Goal: Task Accomplishment & Management: Manage account settings

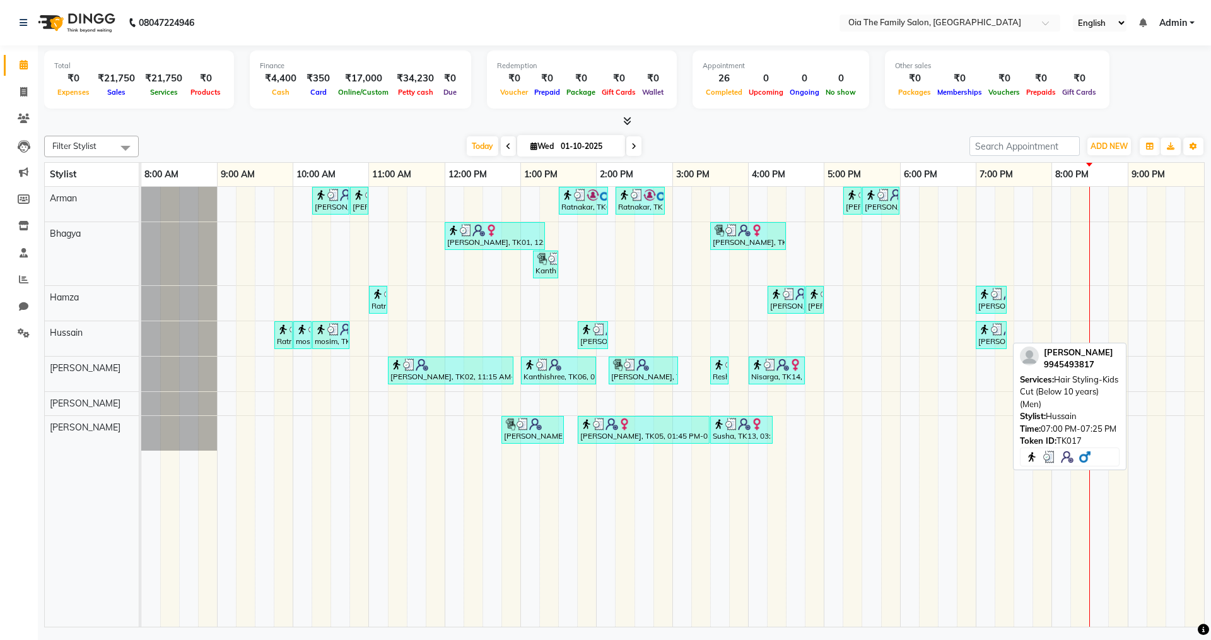
click at [988, 327] on img at bounding box center [984, 329] width 13 height 13
select select "3"
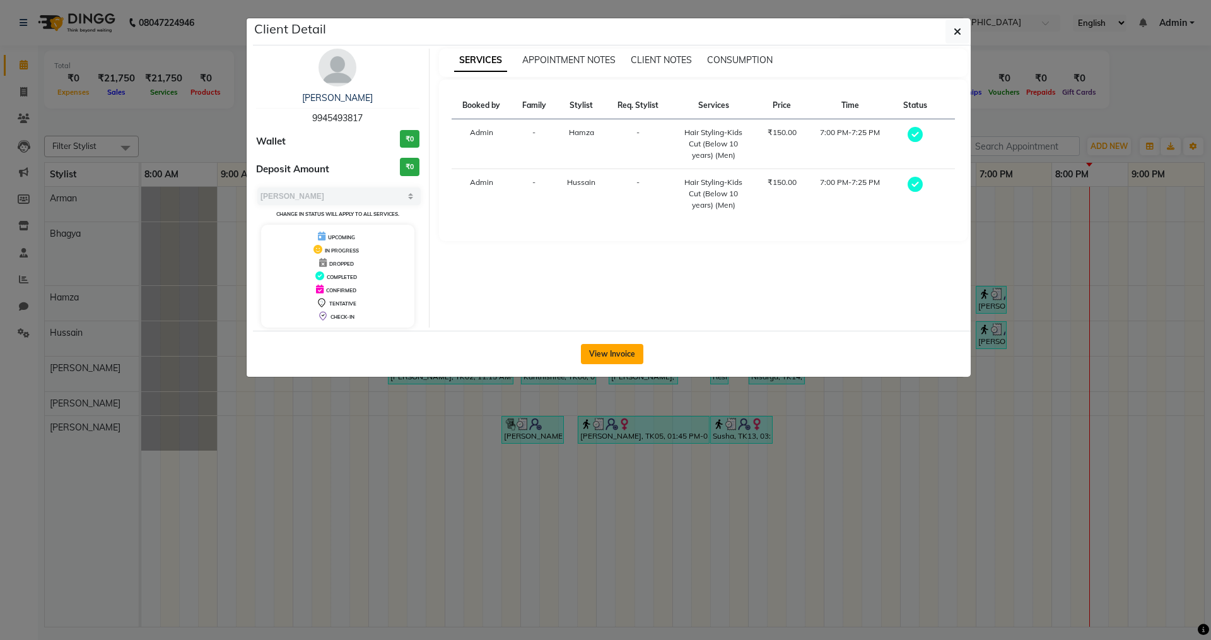
click at [602, 353] on button "View Invoice" at bounding box center [612, 354] width 62 height 20
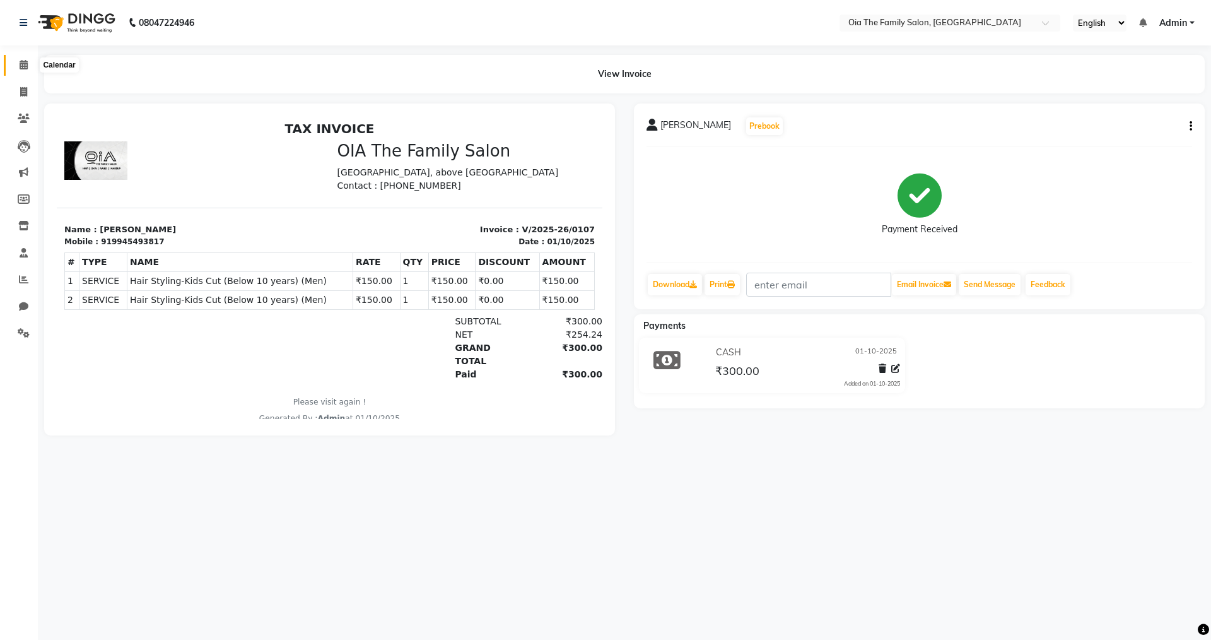
click at [23, 61] on icon at bounding box center [24, 64] width 8 height 9
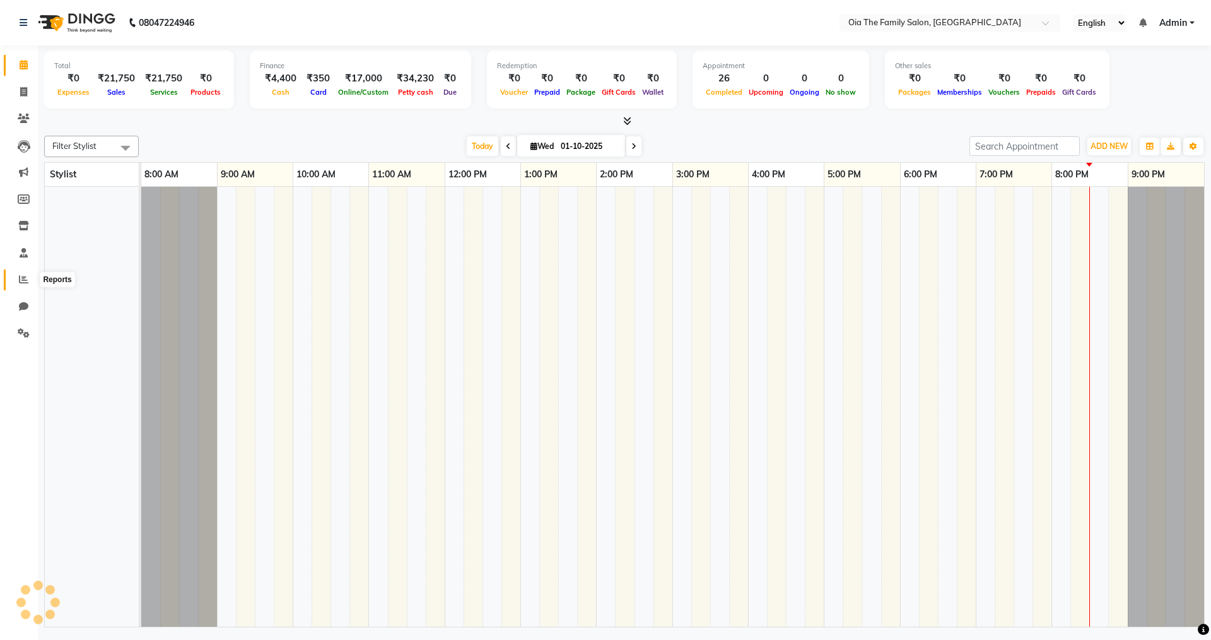
click at [23, 286] on span at bounding box center [24, 279] width 22 height 15
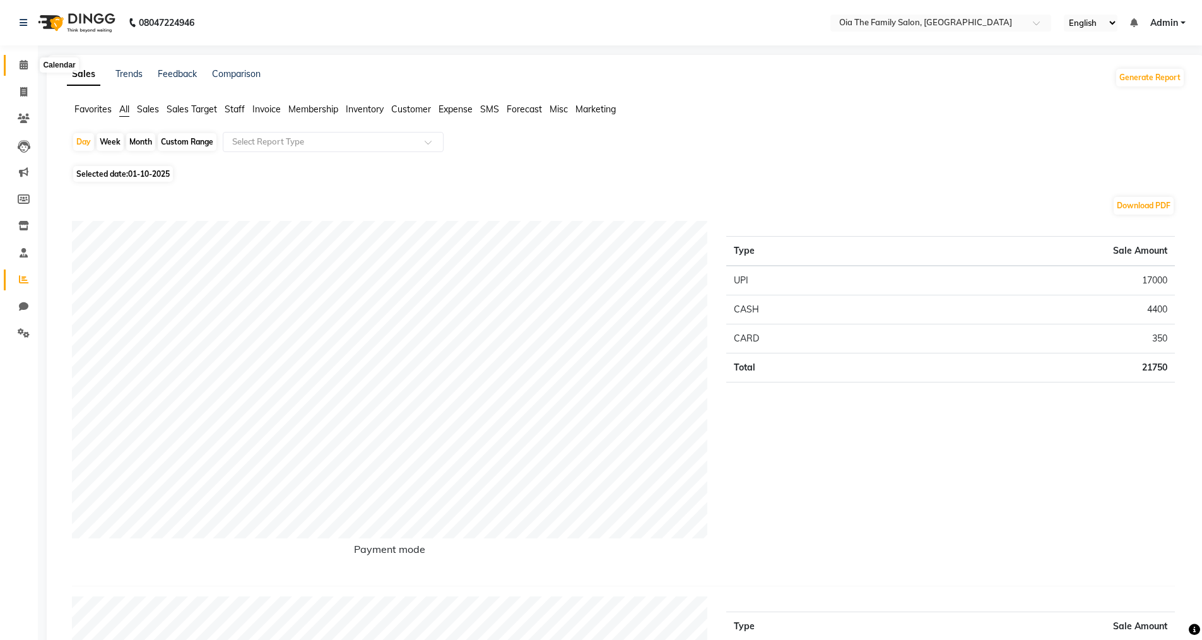
click at [23, 68] on icon at bounding box center [24, 64] width 8 height 9
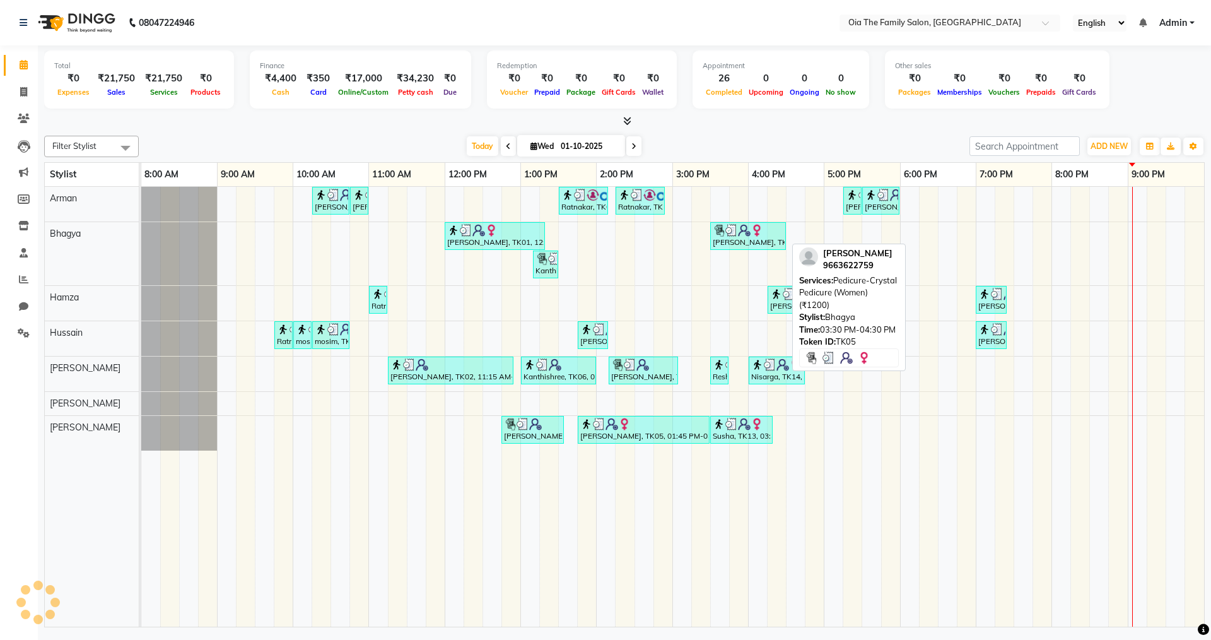
click at [724, 234] on img at bounding box center [719, 230] width 13 height 13
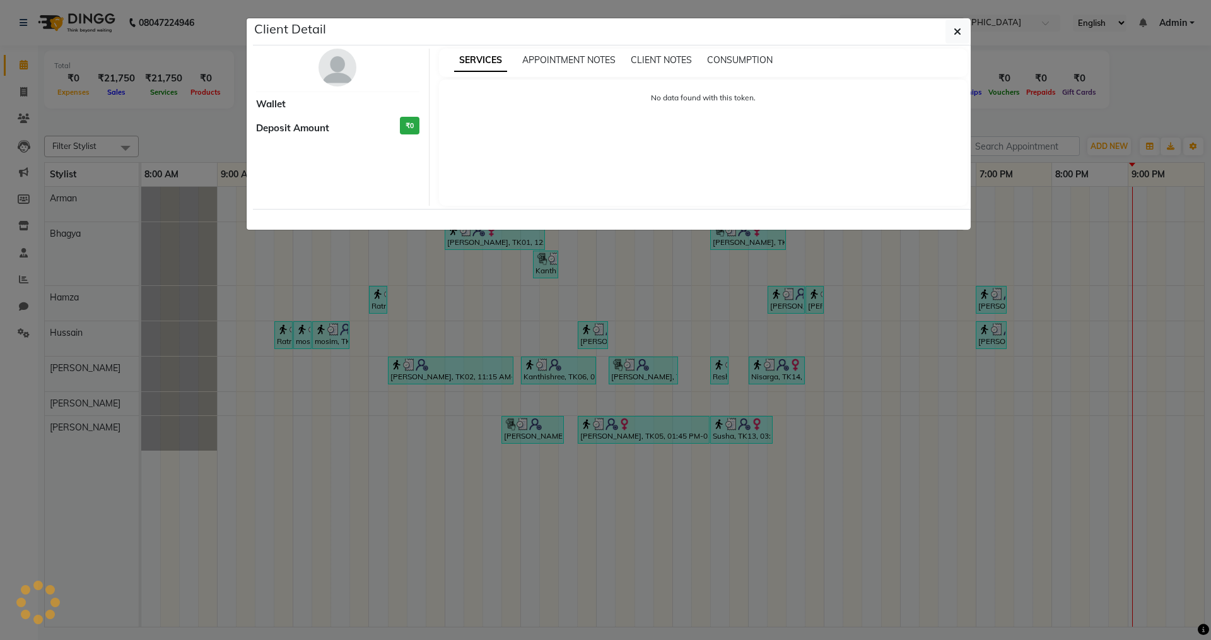
select select "3"
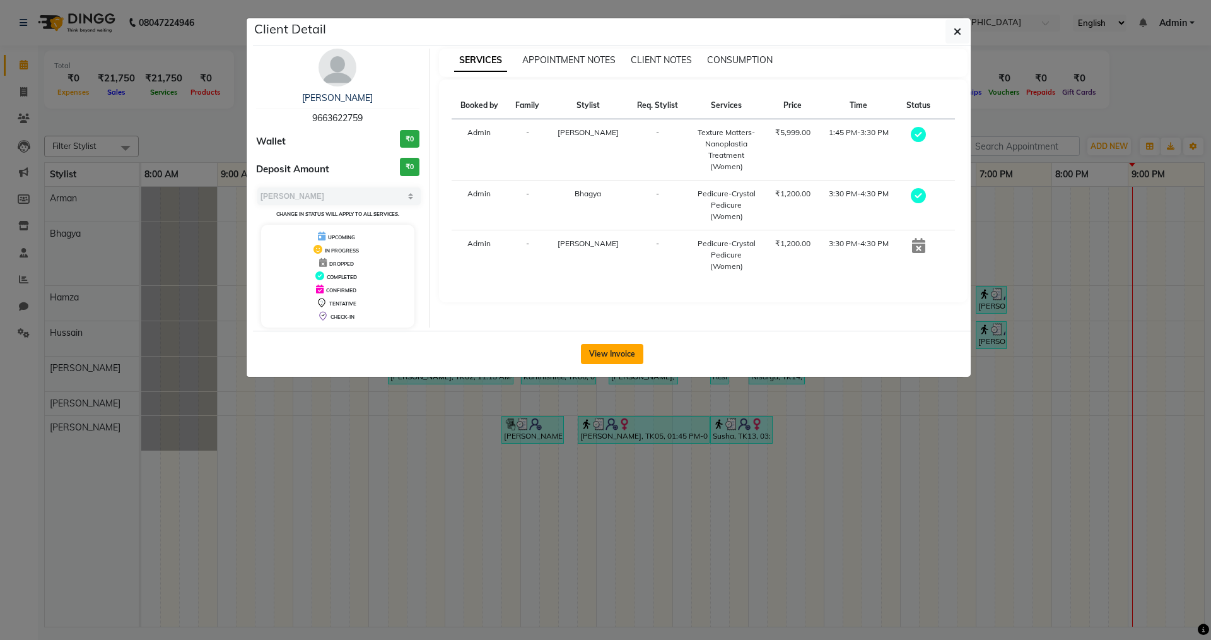
click at [611, 361] on button "View Invoice" at bounding box center [612, 354] width 62 height 20
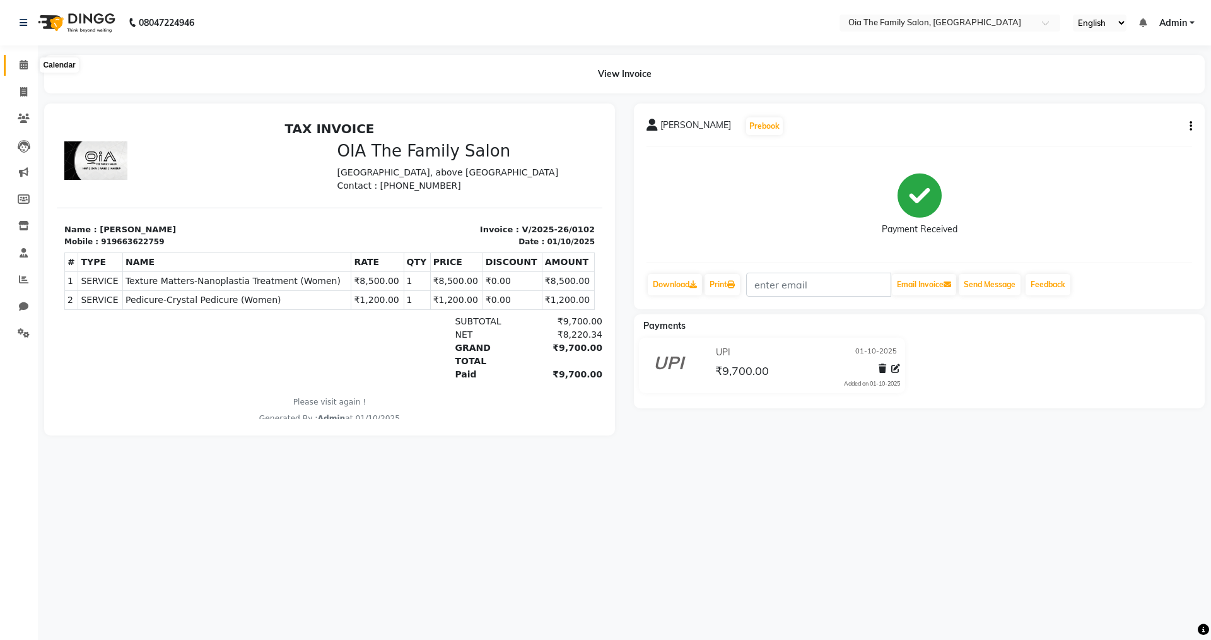
click at [25, 69] on span at bounding box center [24, 65] width 22 height 15
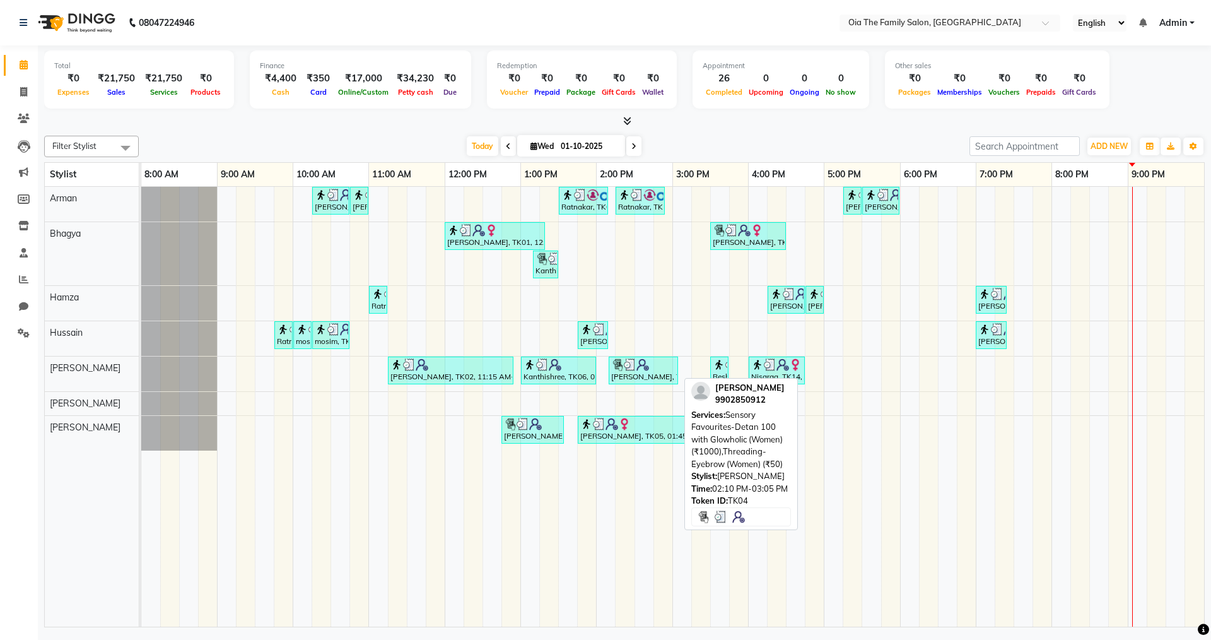
click at [643, 380] on div "[PERSON_NAME], TK04, 02:10 PM-03:05 PM, Sensory Favourites-Detan 100 with Glowh…" at bounding box center [643, 370] width 67 height 24
select select "3"
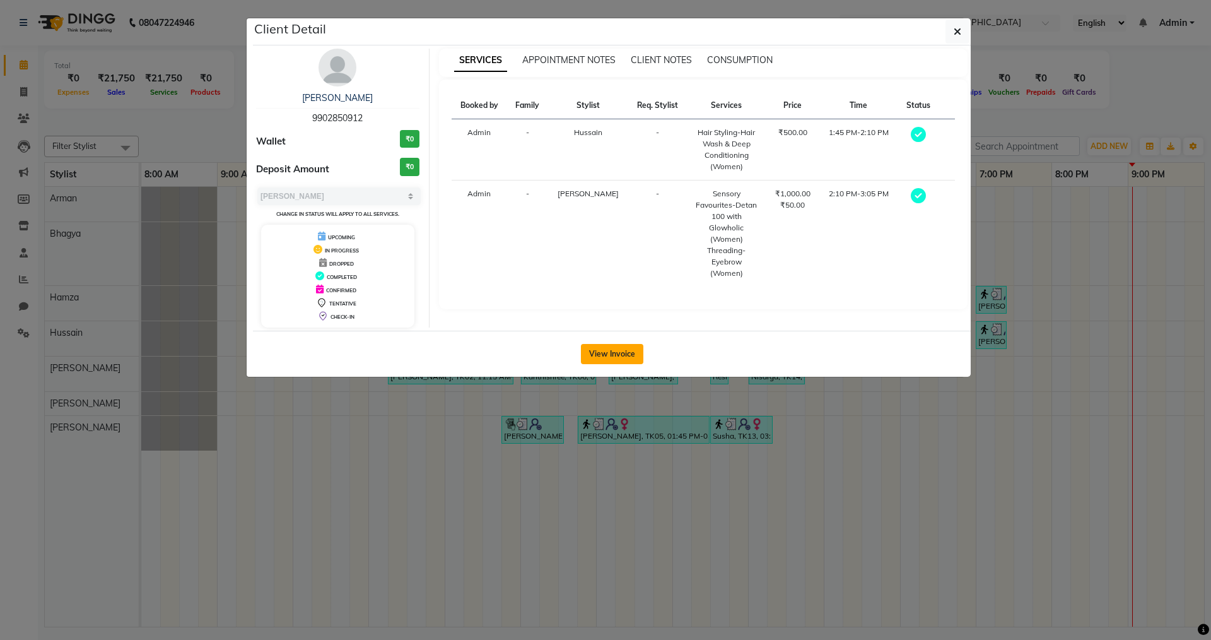
click at [604, 360] on button "View Invoice" at bounding box center [612, 354] width 62 height 20
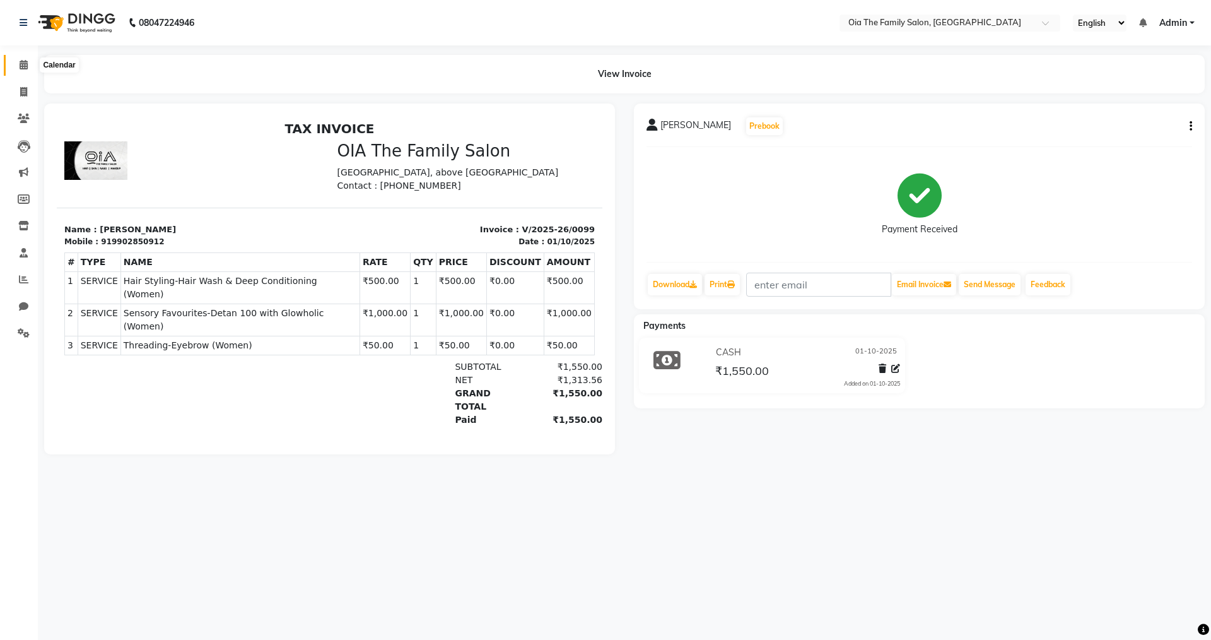
click at [26, 67] on icon at bounding box center [24, 64] width 8 height 9
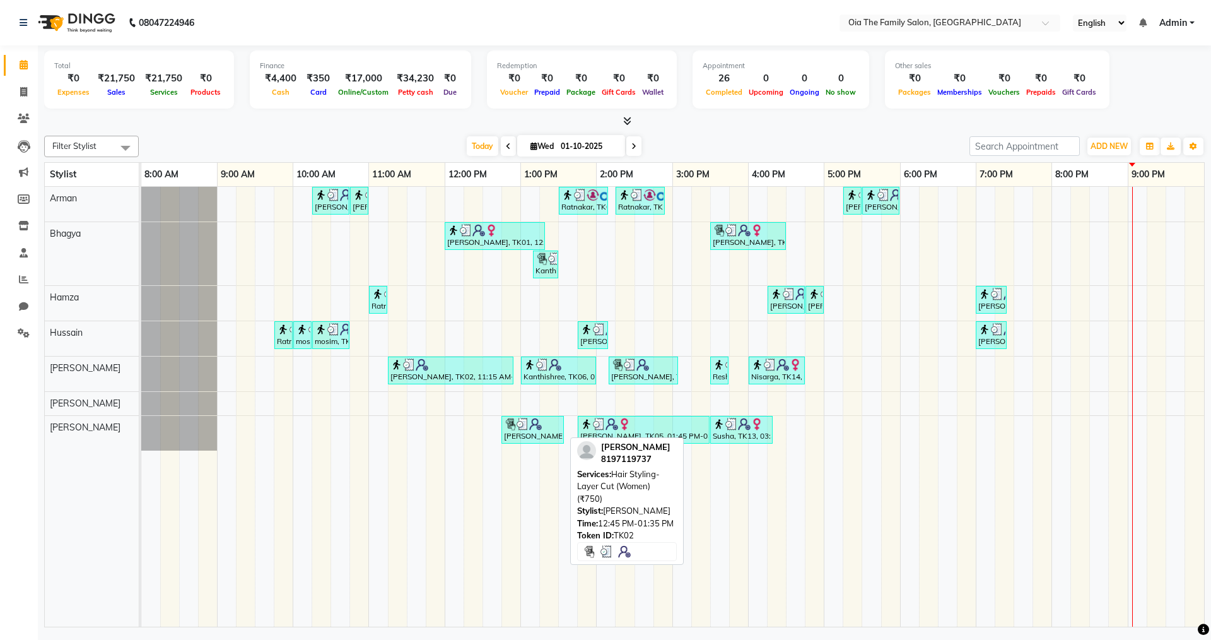
click at [520, 431] on div "[PERSON_NAME], TK02, 12:45 PM-01:35 PM, Hair Styling-Layer Cut (Women) (₹750)" at bounding box center [533, 430] width 60 height 24
select select "3"
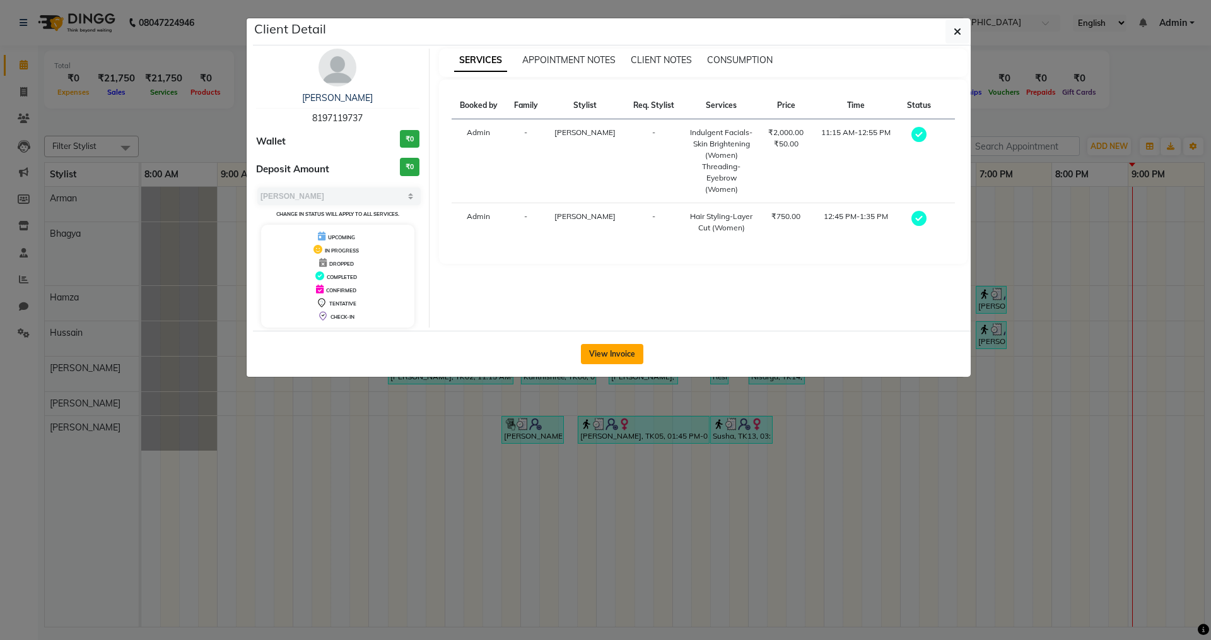
click at [602, 358] on button "View Invoice" at bounding box center [612, 354] width 62 height 20
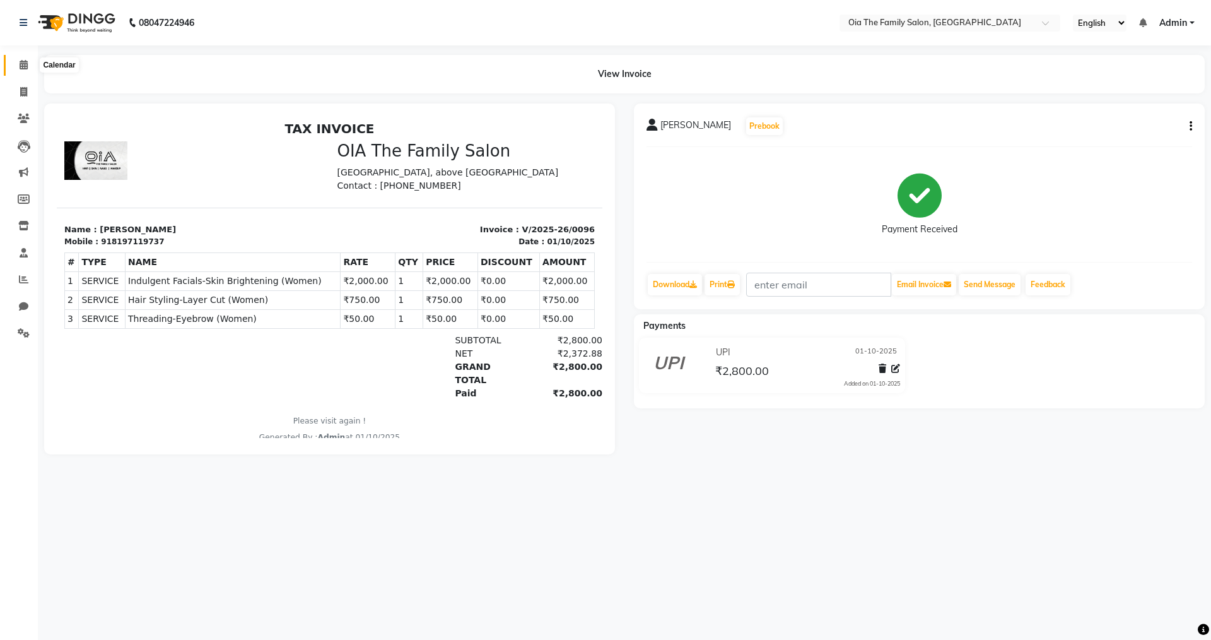
click at [28, 66] on icon at bounding box center [24, 64] width 8 height 9
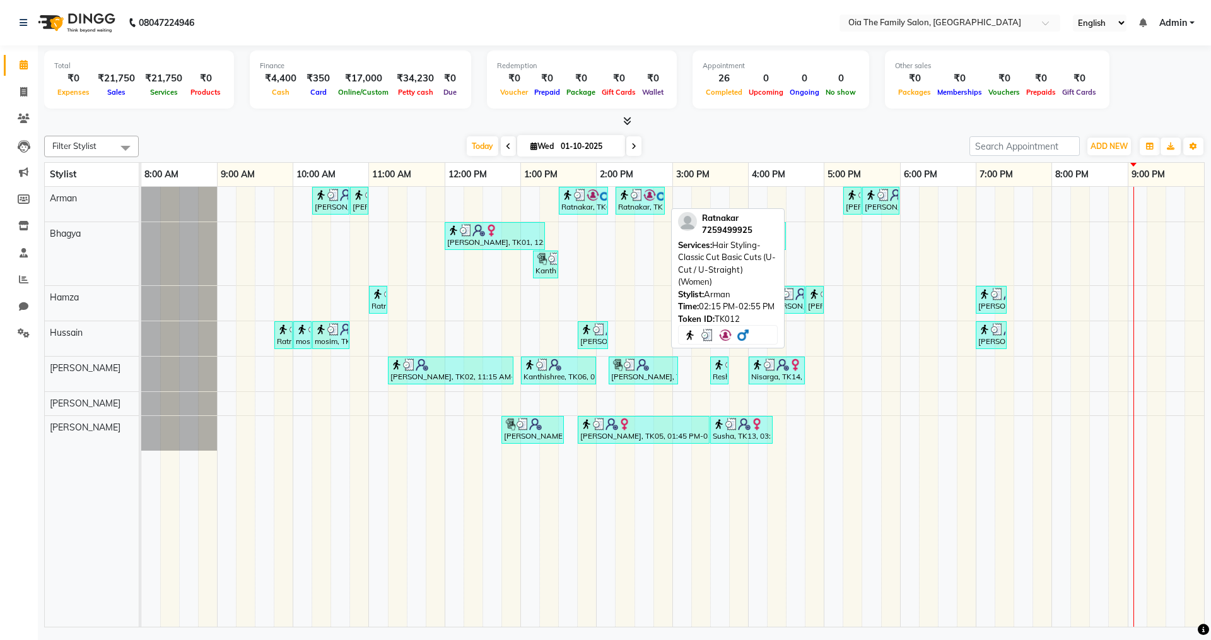
click at [652, 211] on div "Ratnakar, TK12, 02:15 PM-02:55 PM, Hair Styling-Classic Cut Basic Cuts (U-Cut /…" at bounding box center [640, 201] width 47 height 24
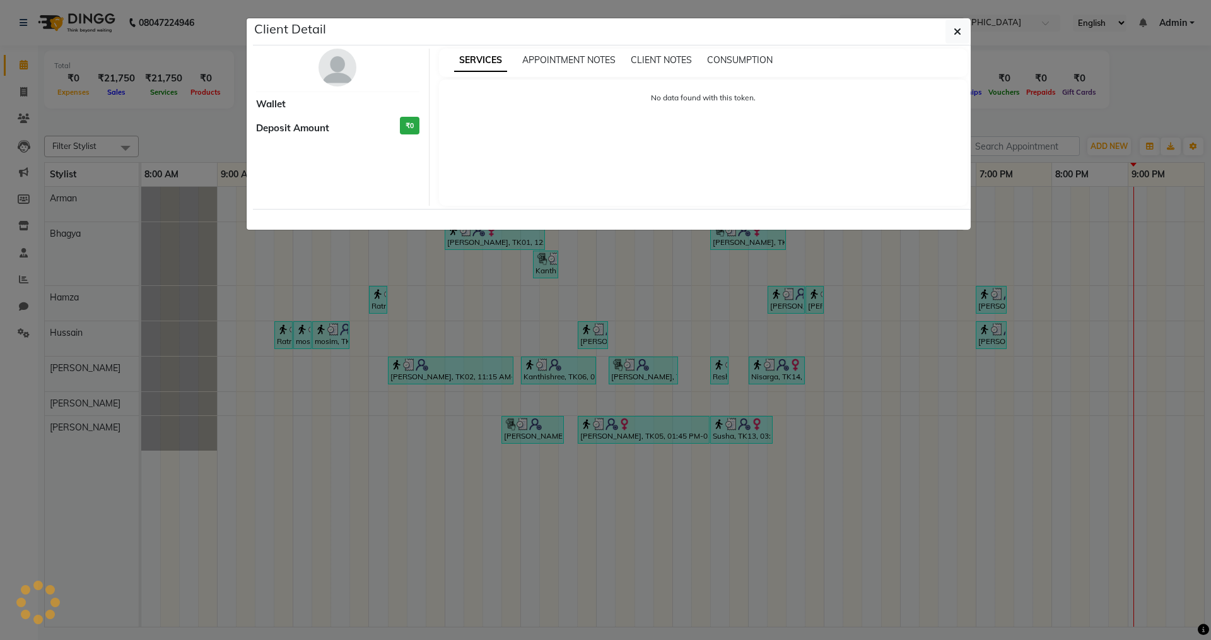
select select "3"
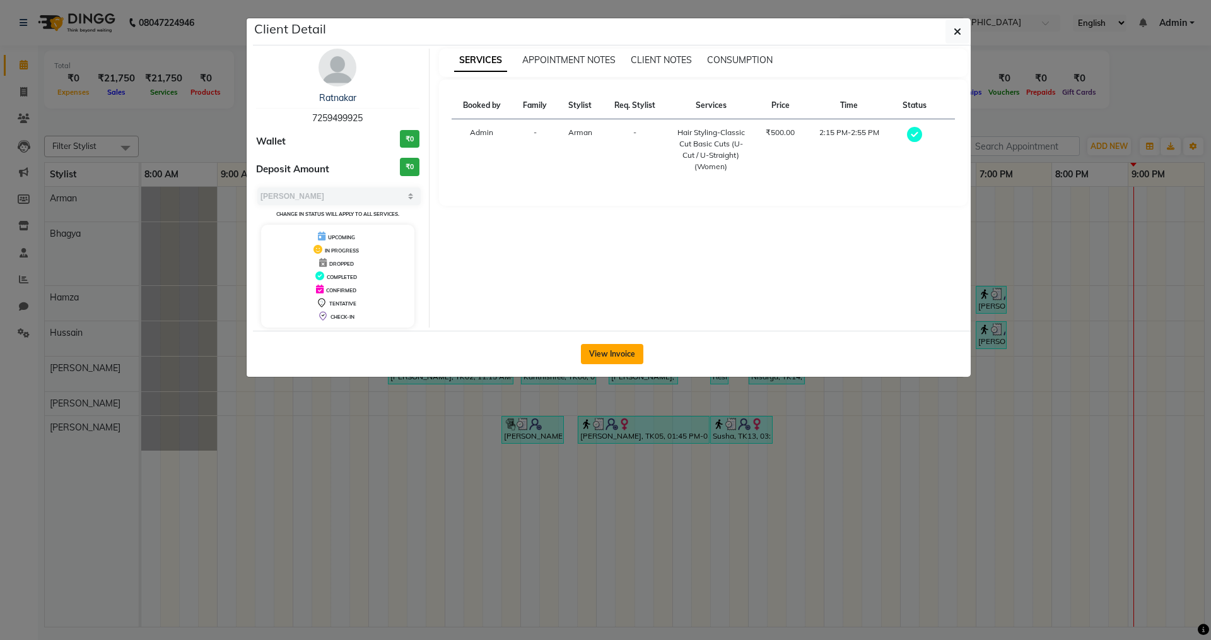
click at [621, 347] on button "View Invoice" at bounding box center [612, 354] width 62 height 20
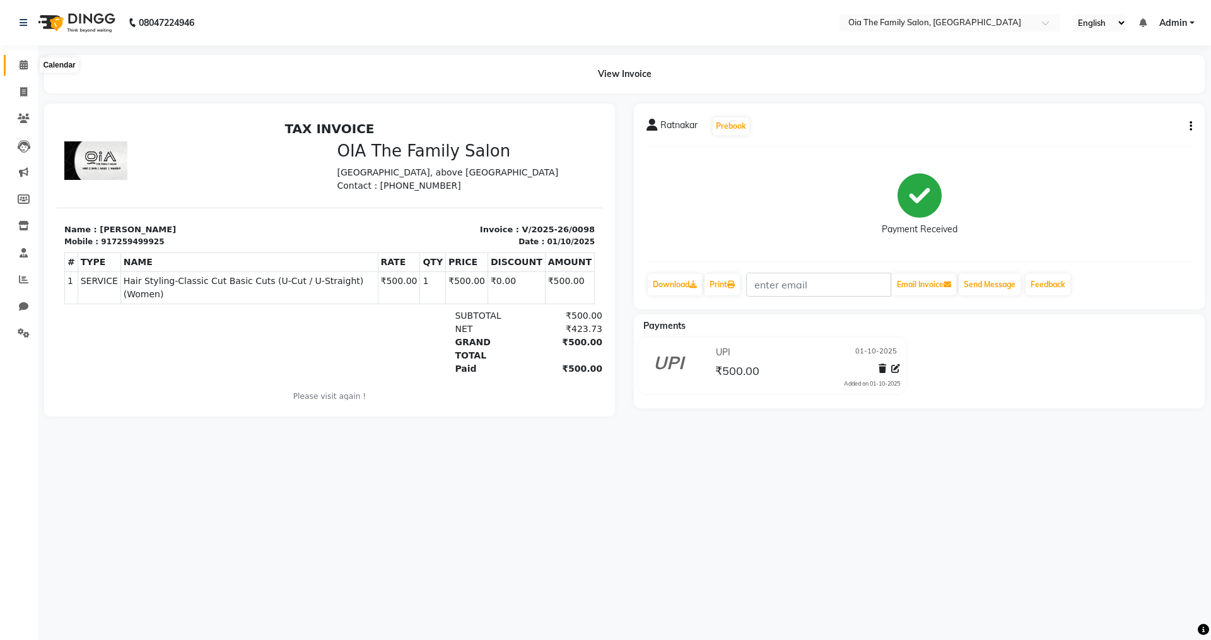
click at [20, 63] on icon at bounding box center [24, 64] width 8 height 9
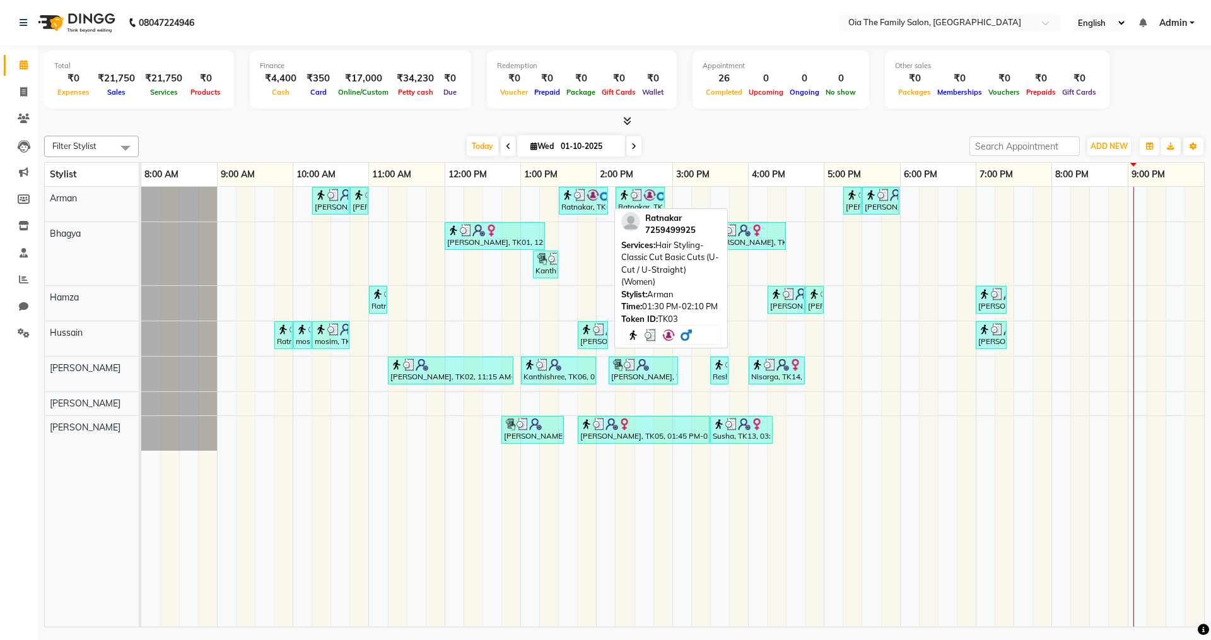
click at [590, 206] on div "Ratnakar, TK03, 01:30 PM-02:10 PM, Hair Styling-Classic Cut Basic Cuts (U-Cut /…" at bounding box center [583, 201] width 47 height 24
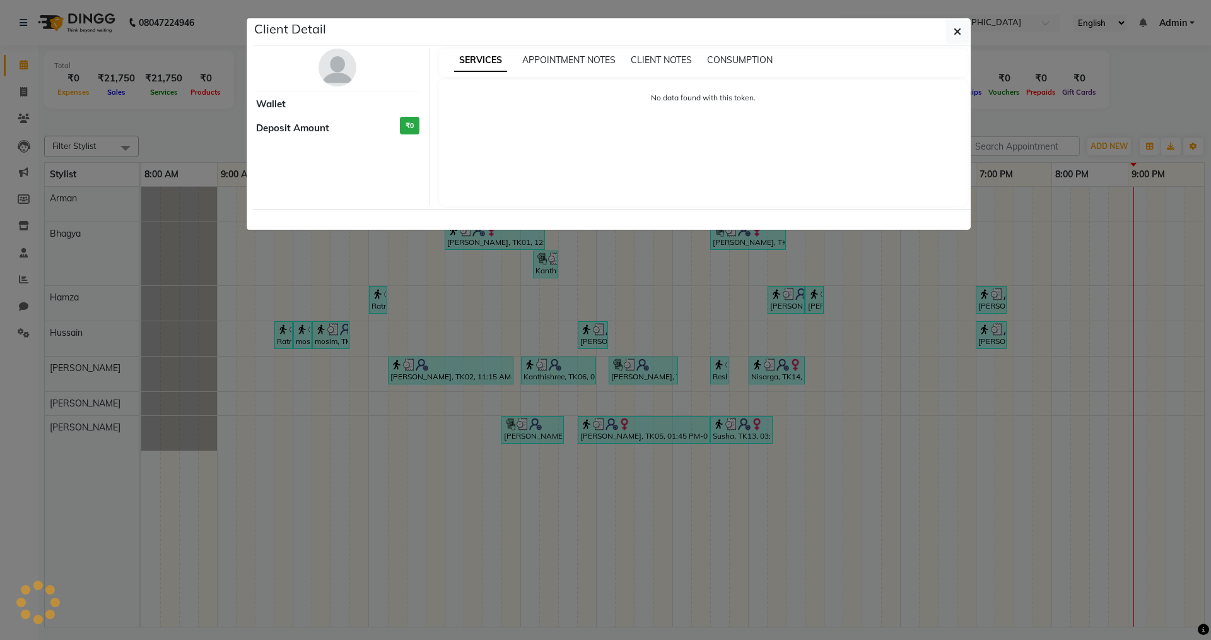
select select "3"
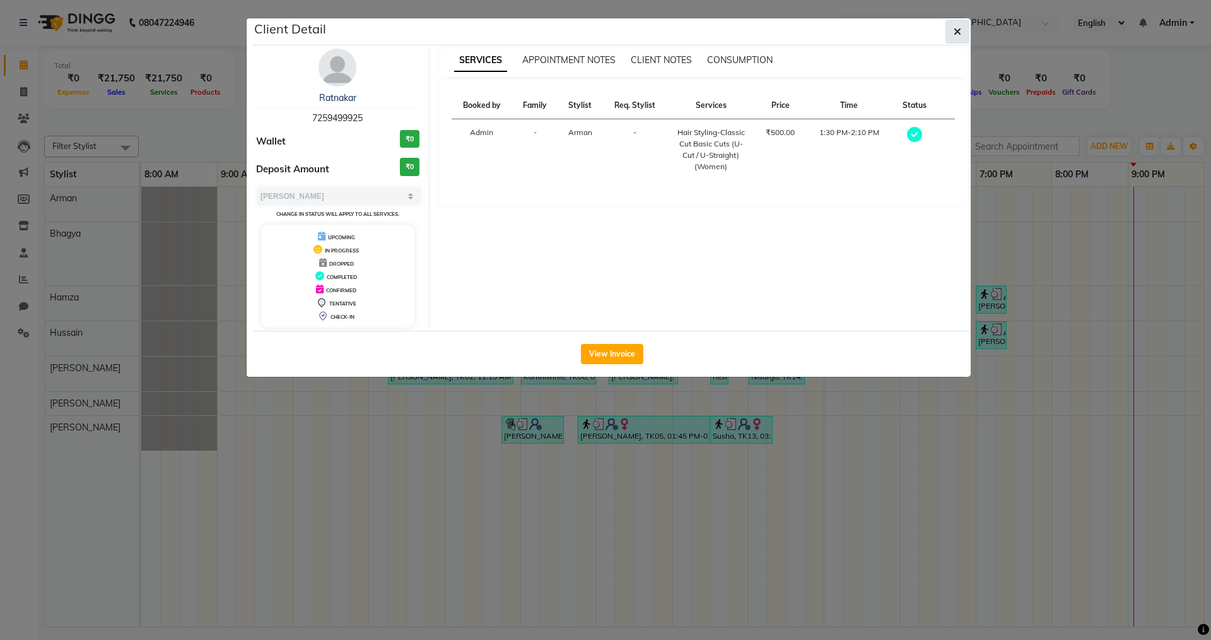
click at [952, 35] on button "button" at bounding box center [958, 32] width 24 height 24
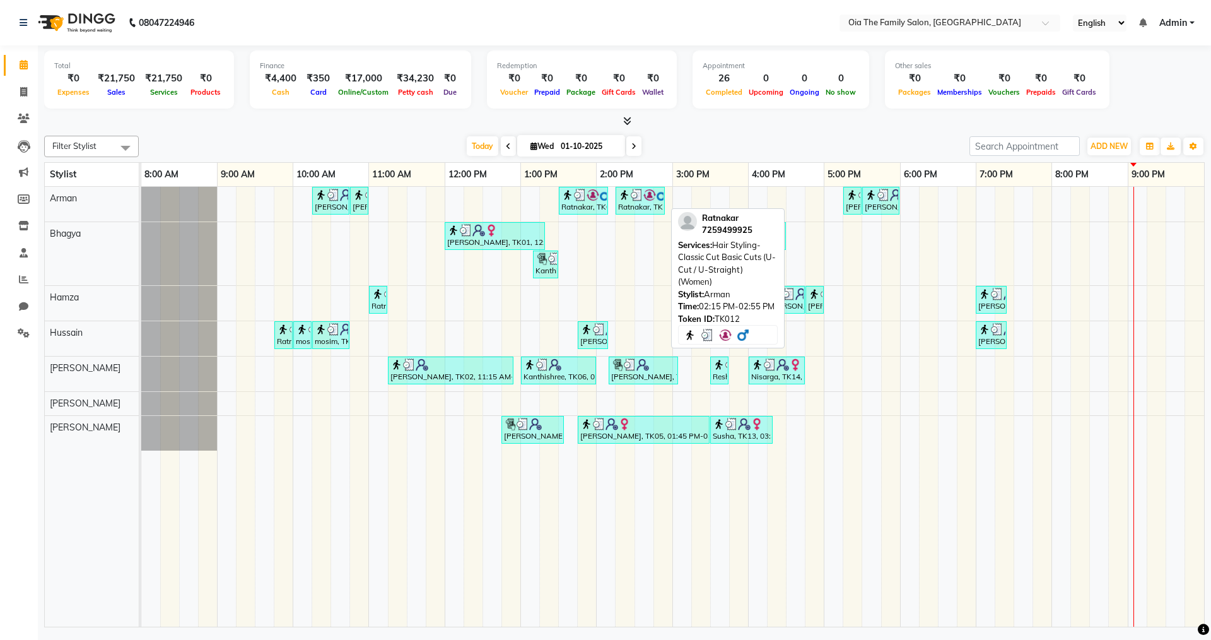
click at [654, 207] on div "Ratnakar, TK12, 02:15 PM-02:55 PM, Hair Styling-Classic Cut Basic Cuts (U-Cut /…" at bounding box center [640, 201] width 47 height 24
select select "3"
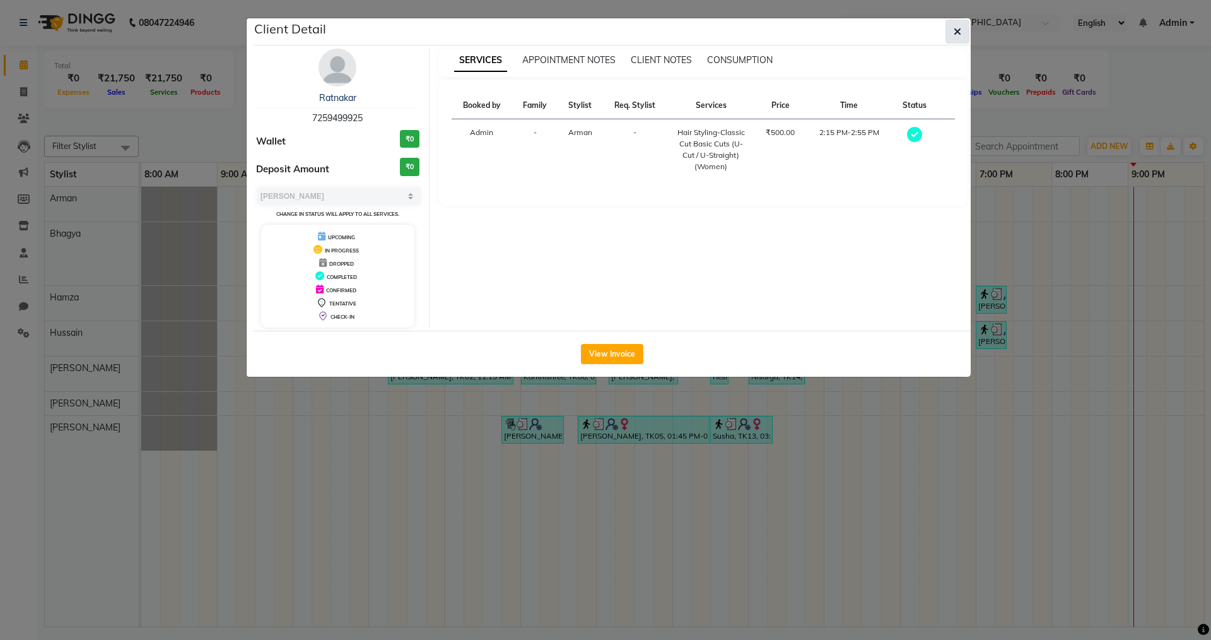
click at [958, 28] on icon "button" at bounding box center [958, 31] width 8 height 10
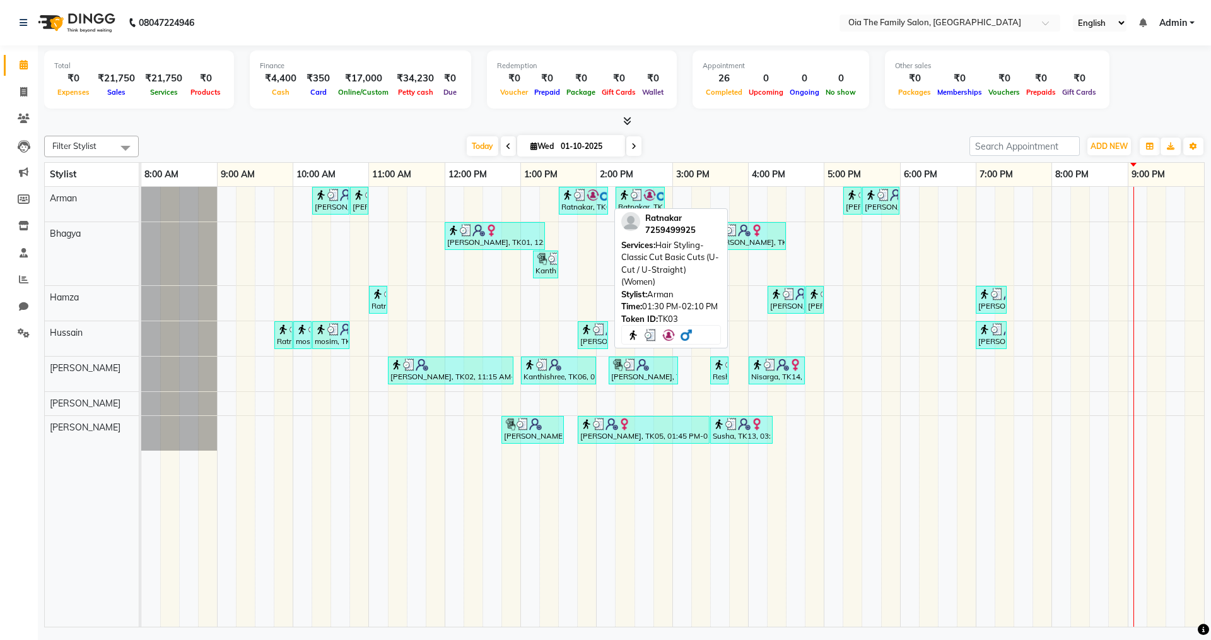
click at [591, 204] on div "Ratnakar, TK03, 01:30 PM-02:10 PM, Hair Styling-Classic Cut Basic Cuts (U-Cut /…" at bounding box center [583, 201] width 47 height 24
select select "3"
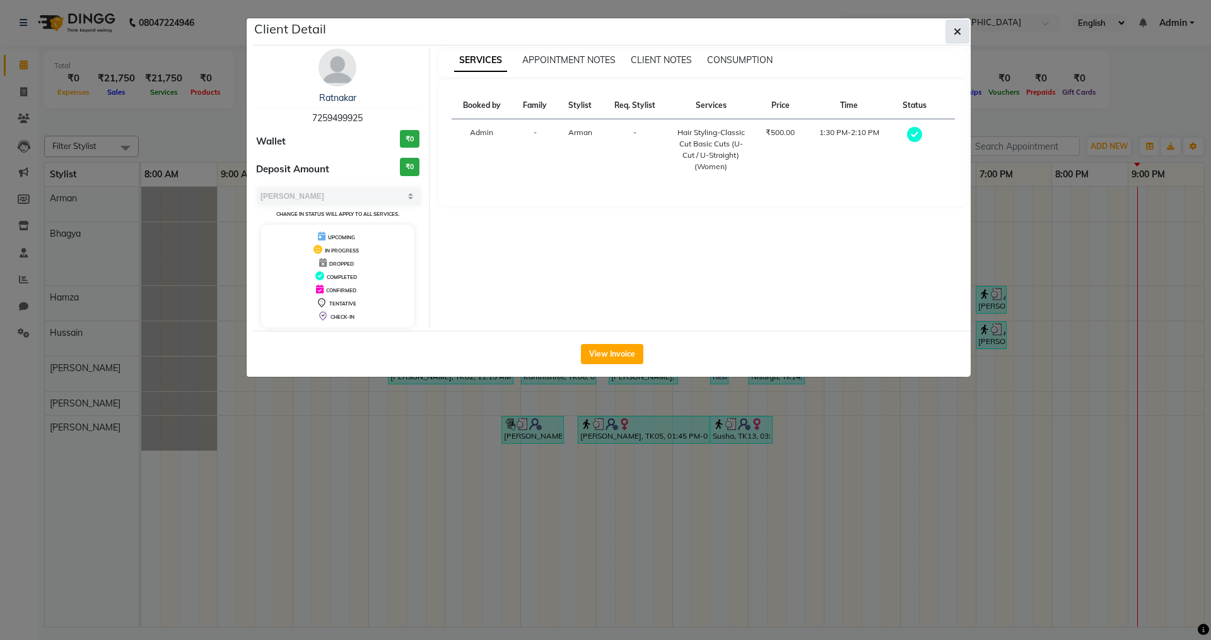
click at [959, 30] on icon "button" at bounding box center [958, 31] width 8 height 10
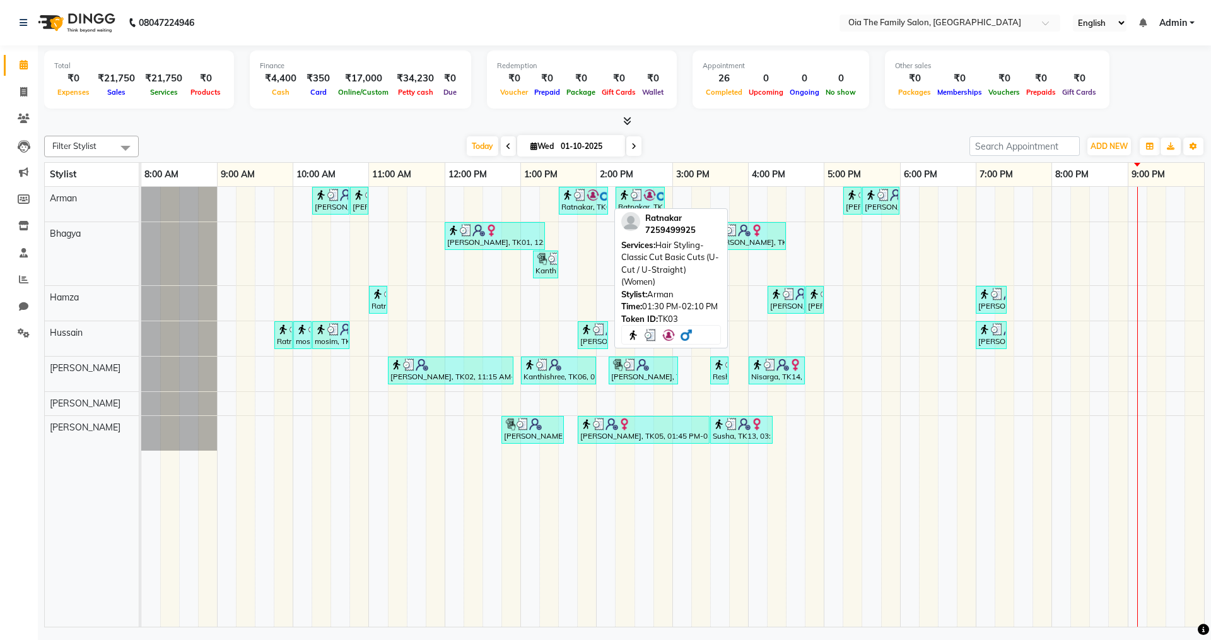
click at [599, 211] on div "Ratnakar, TK03, 01:30 PM-02:10 PM, Hair Styling-Classic Cut Basic Cuts (U-Cut /…" at bounding box center [583, 201] width 47 height 24
select select "3"
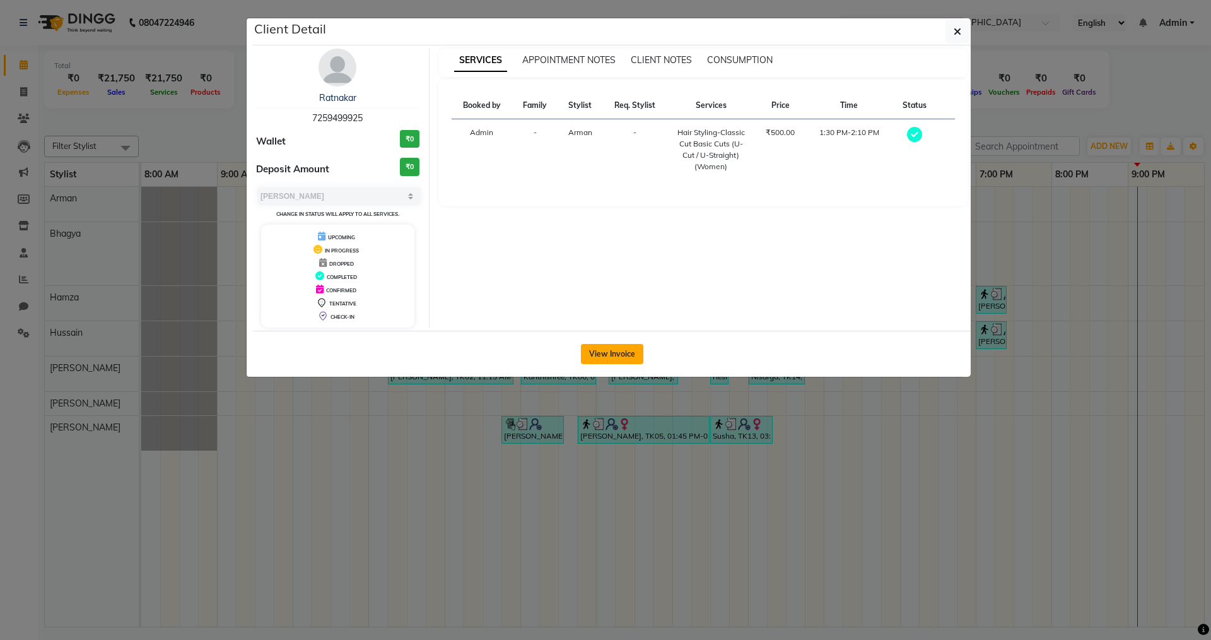
click at [612, 351] on button "View Invoice" at bounding box center [612, 354] width 62 height 20
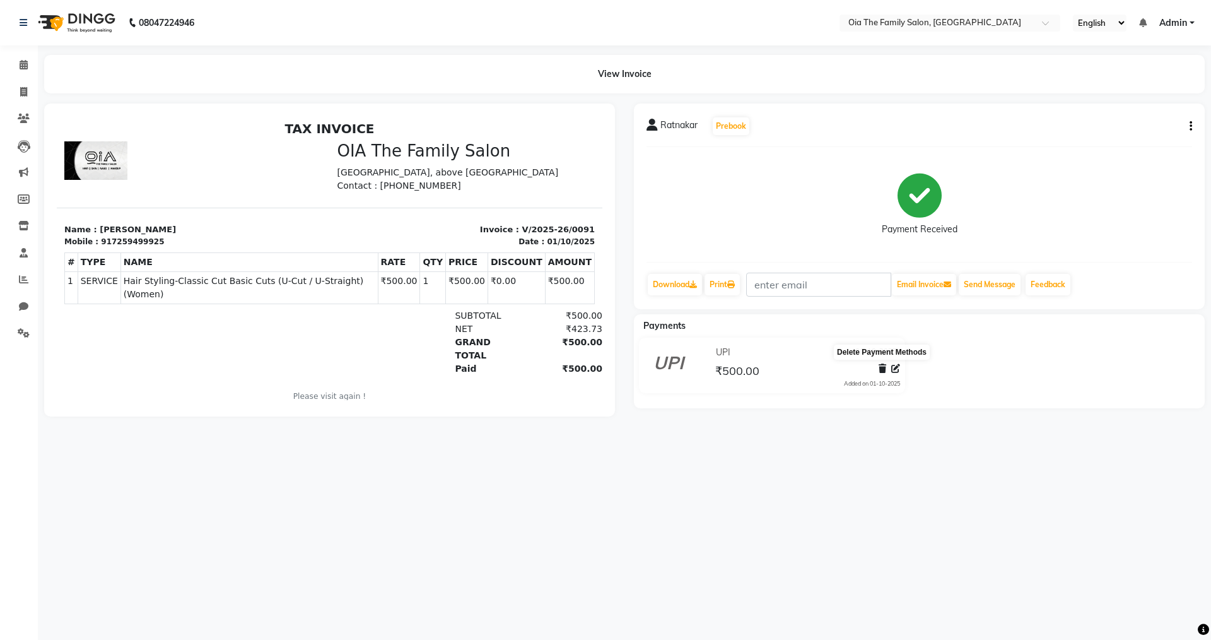
click at [884, 369] on icon at bounding box center [883, 368] width 8 height 9
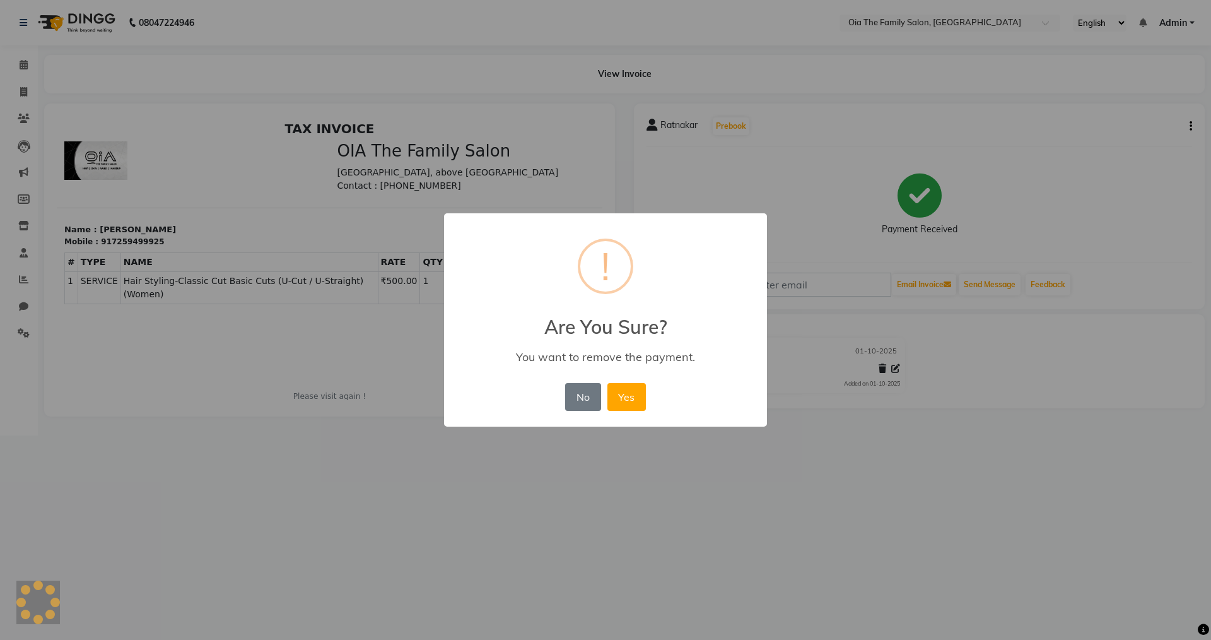
click at [768, 462] on div "× ! Are You Sure? You want to remove the payment. No No Yes" at bounding box center [605, 320] width 1211 height 640
click at [578, 398] on button "No" at bounding box center [582, 397] width 35 height 28
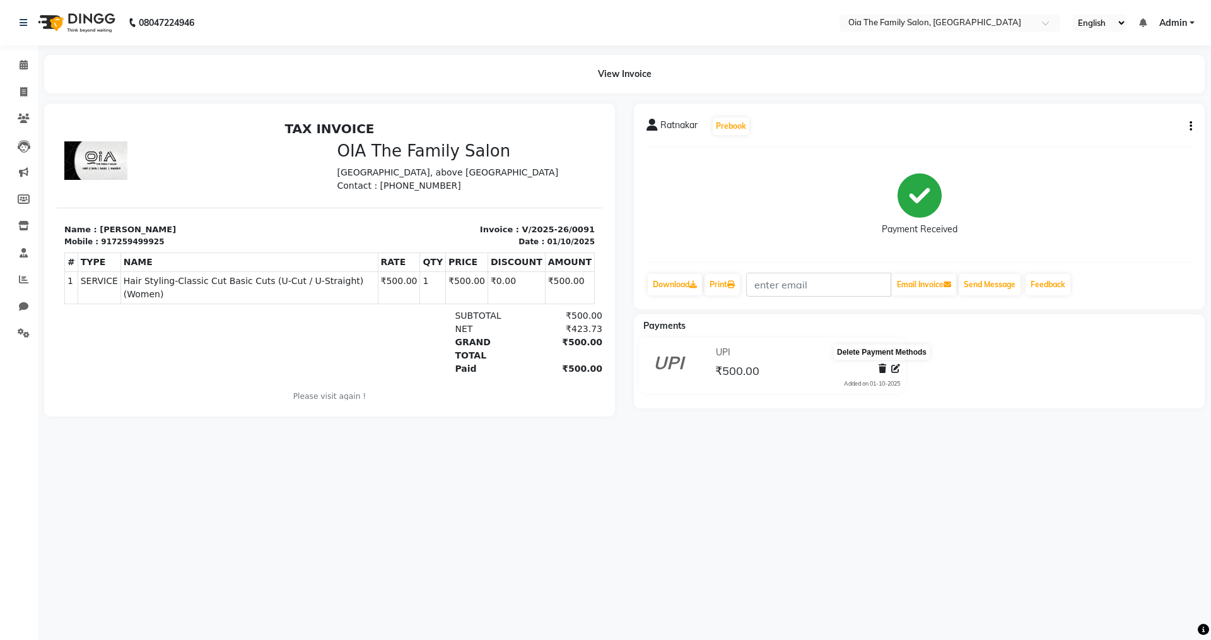
click at [882, 367] on icon at bounding box center [883, 368] width 8 height 9
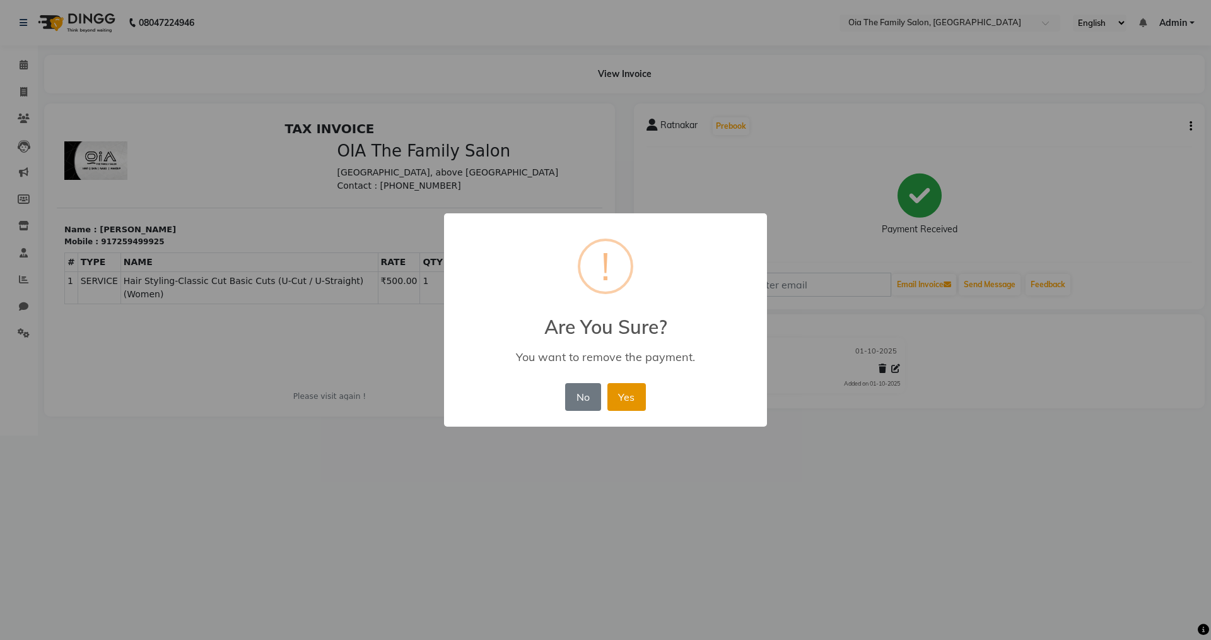
click at [623, 401] on button "Yes" at bounding box center [626, 397] width 38 height 28
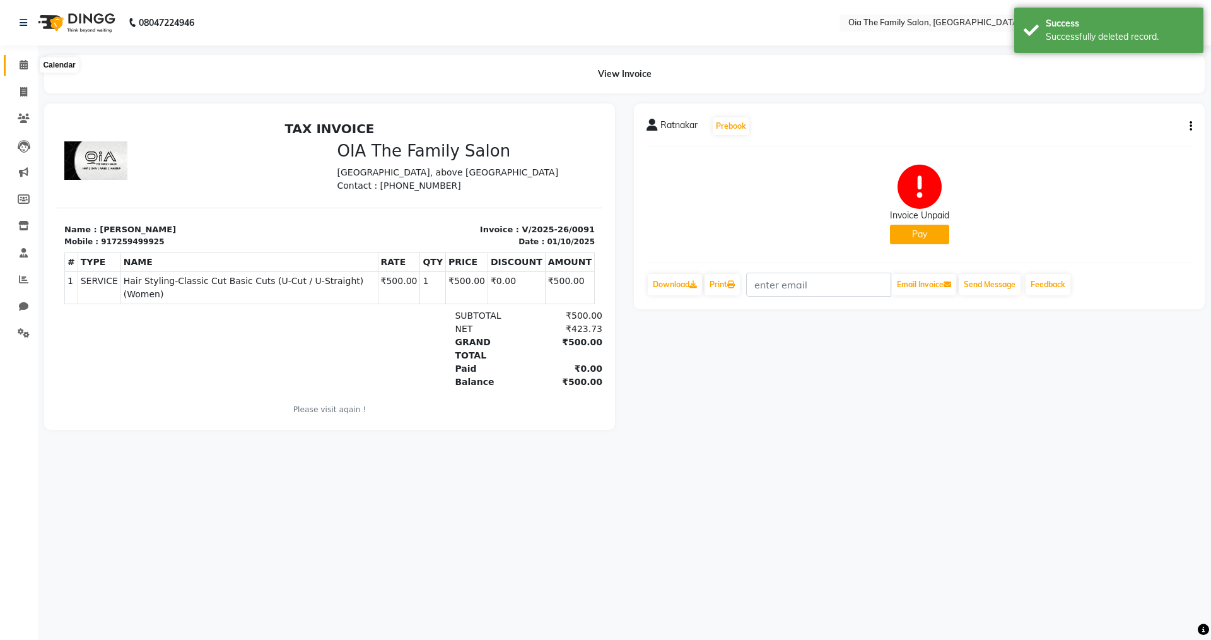
click at [28, 70] on span at bounding box center [24, 65] width 22 height 15
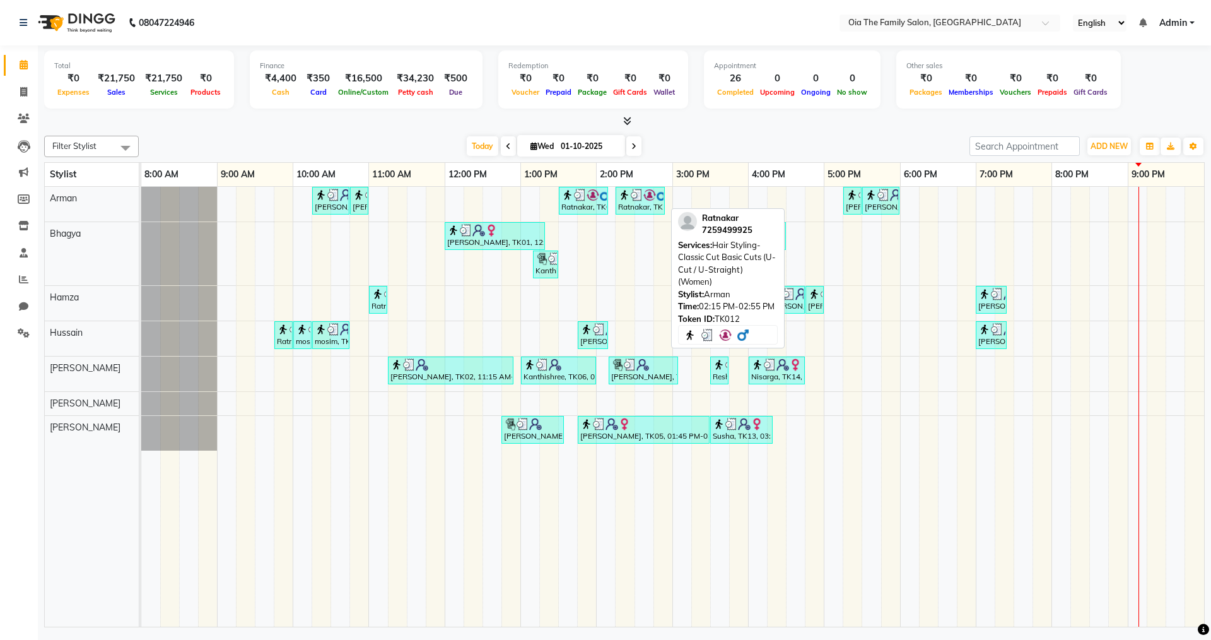
click at [623, 194] on img at bounding box center [624, 195] width 13 height 13
select select "3"
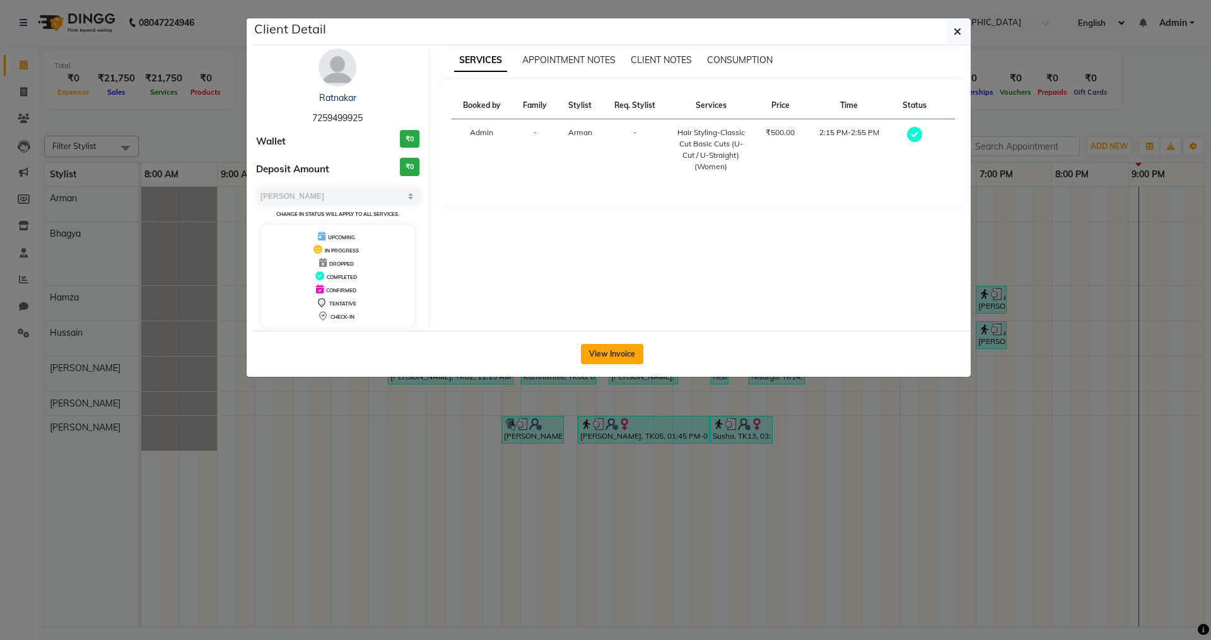
click at [607, 351] on button "View Invoice" at bounding box center [612, 354] width 62 height 20
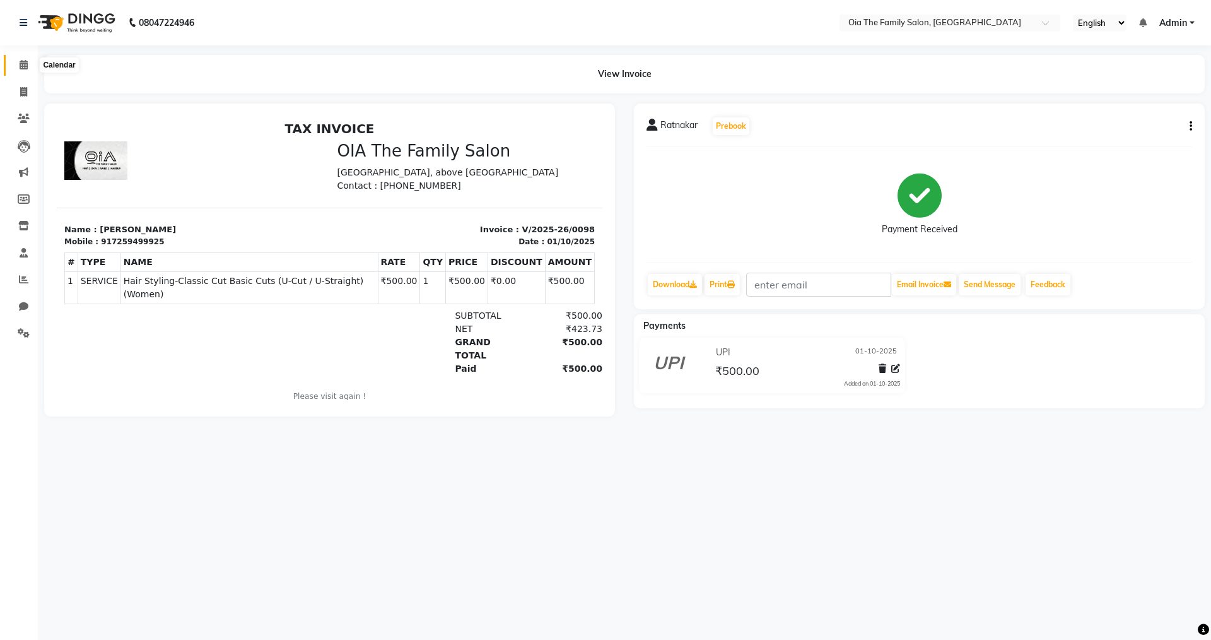
click at [25, 62] on icon at bounding box center [24, 64] width 8 height 9
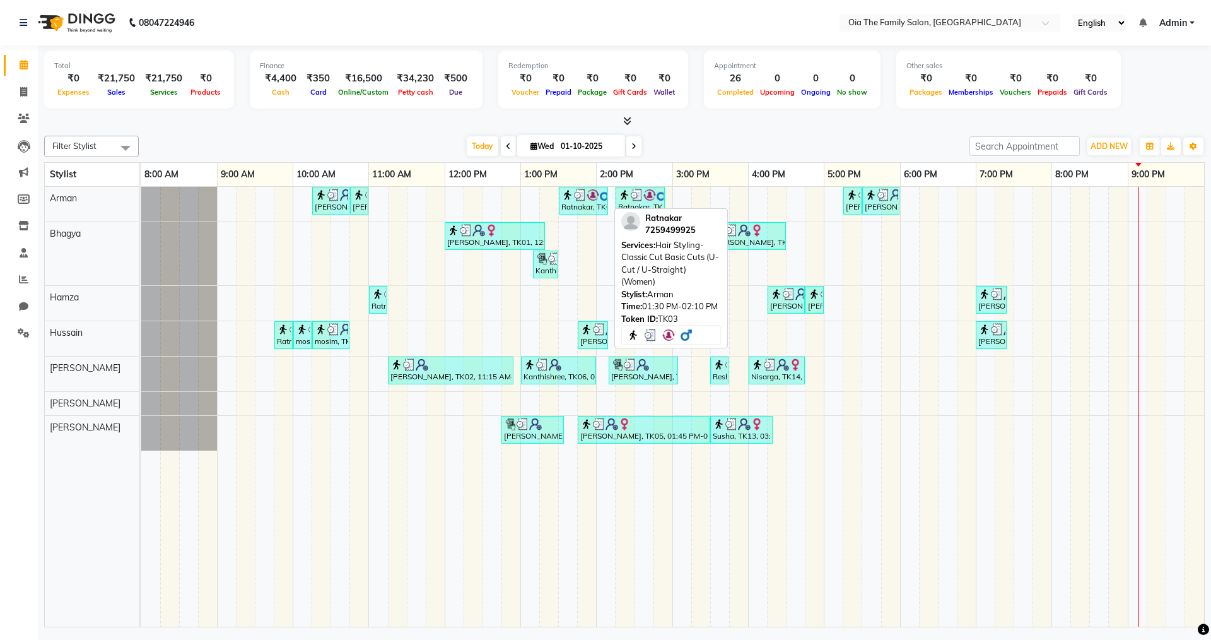
click at [578, 206] on div "Ratnakar, TK03, 01:30 PM-02:10 PM, Hair Styling-Classic Cut Basic Cuts (U-Cut /…" at bounding box center [583, 201] width 47 height 24
select select "3"
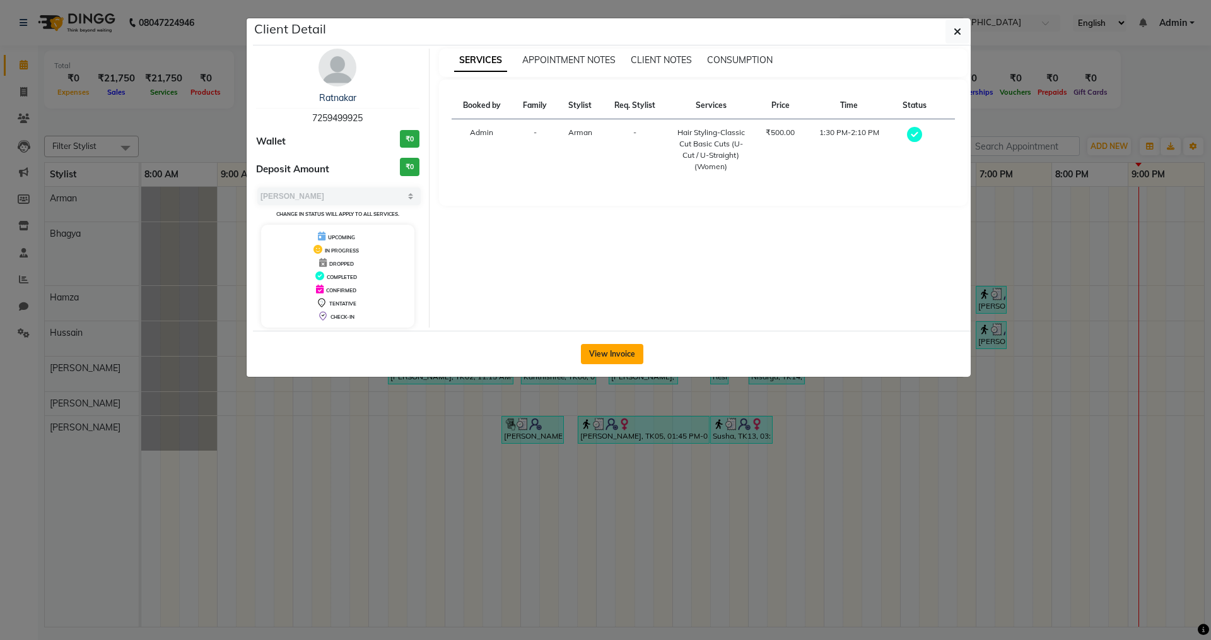
click at [599, 355] on button "View Invoice" at bounding box center [612, 354] width 62 height 20
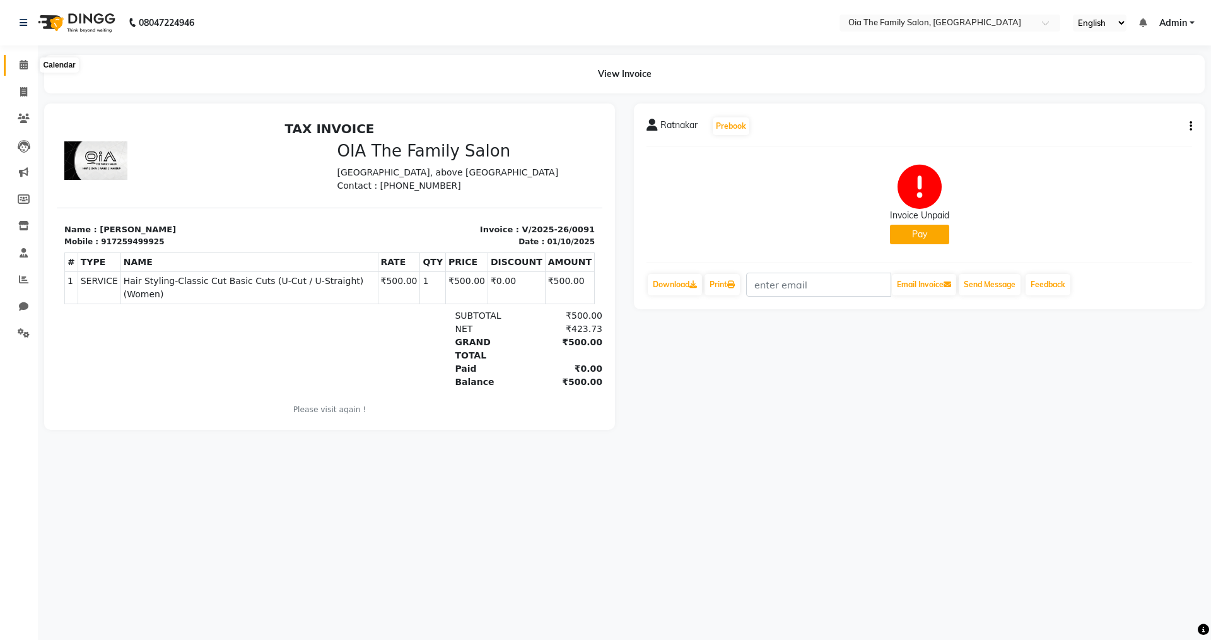
click at [28, 67] on icon at bounding box center [24, 64] width 8 height 9
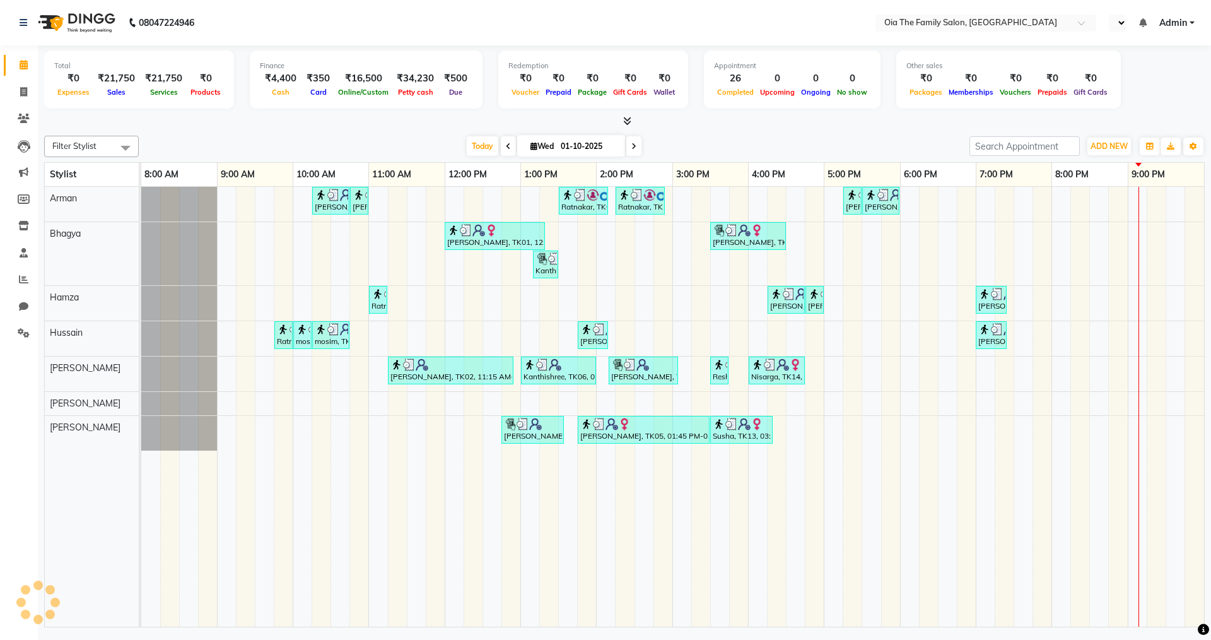
select select "en"
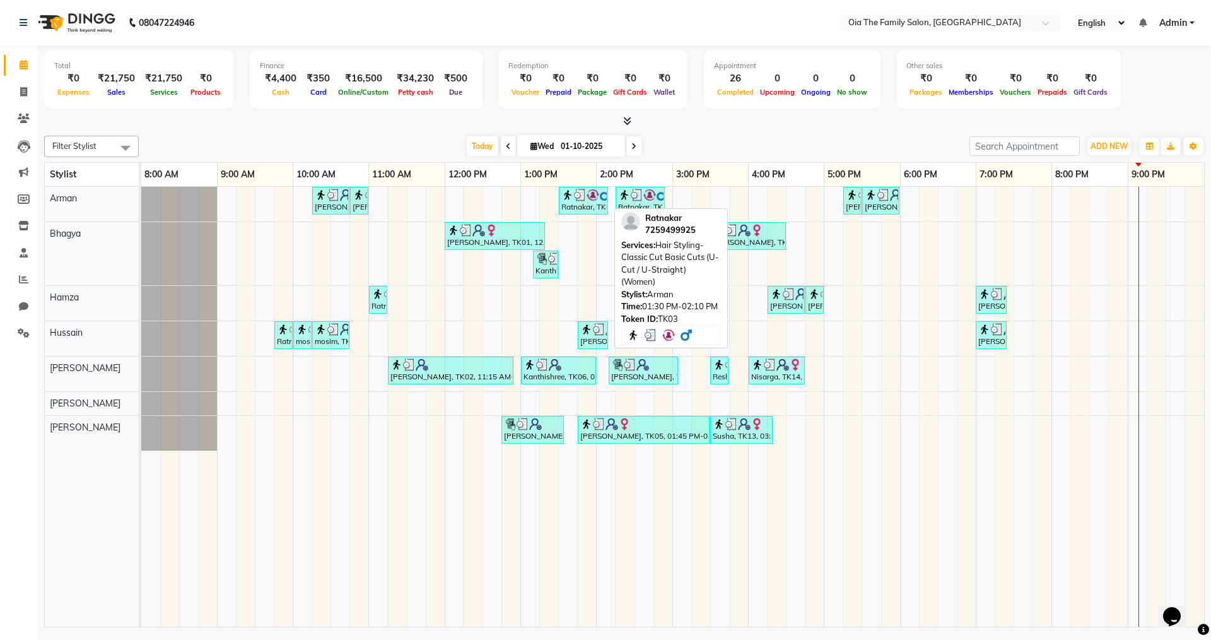
click at [570, 207] on div "Ratnakar, TK03, 01:30 PM-02:10 PM, Hair Styling-Classic Cut Basic Cuts (U-Cut /…" at bounding box center [583, 201] width 47 height 24
select select "3"
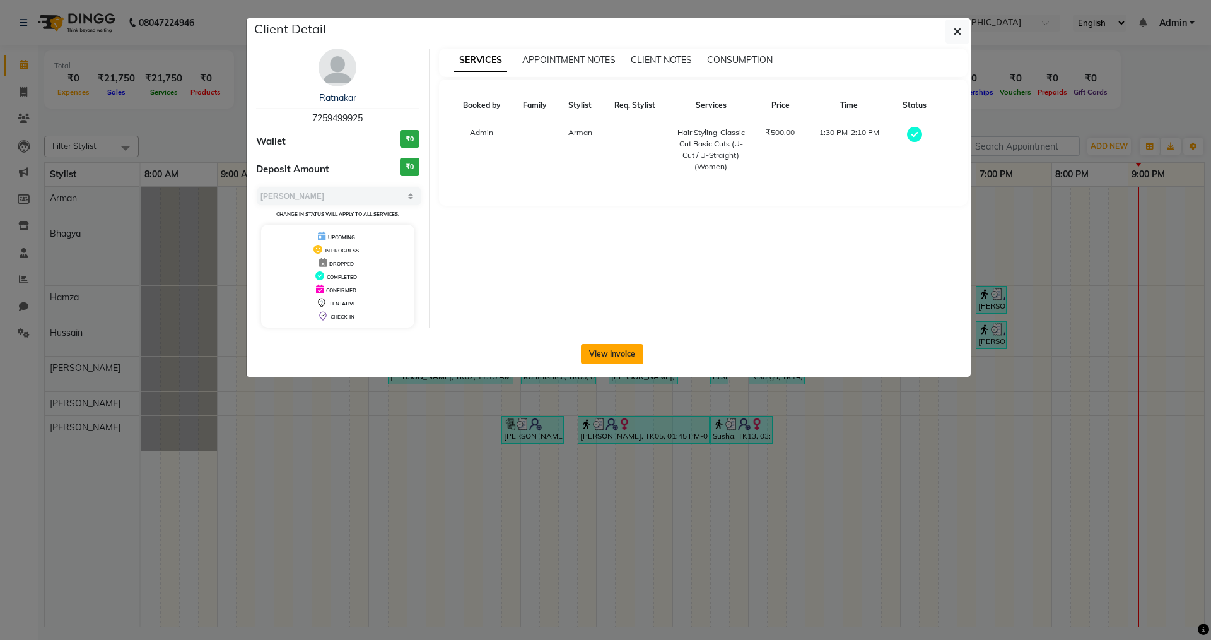
click at [623, 353] on button "View Invoice" at bounding box center [612, 354] width 62 height 20
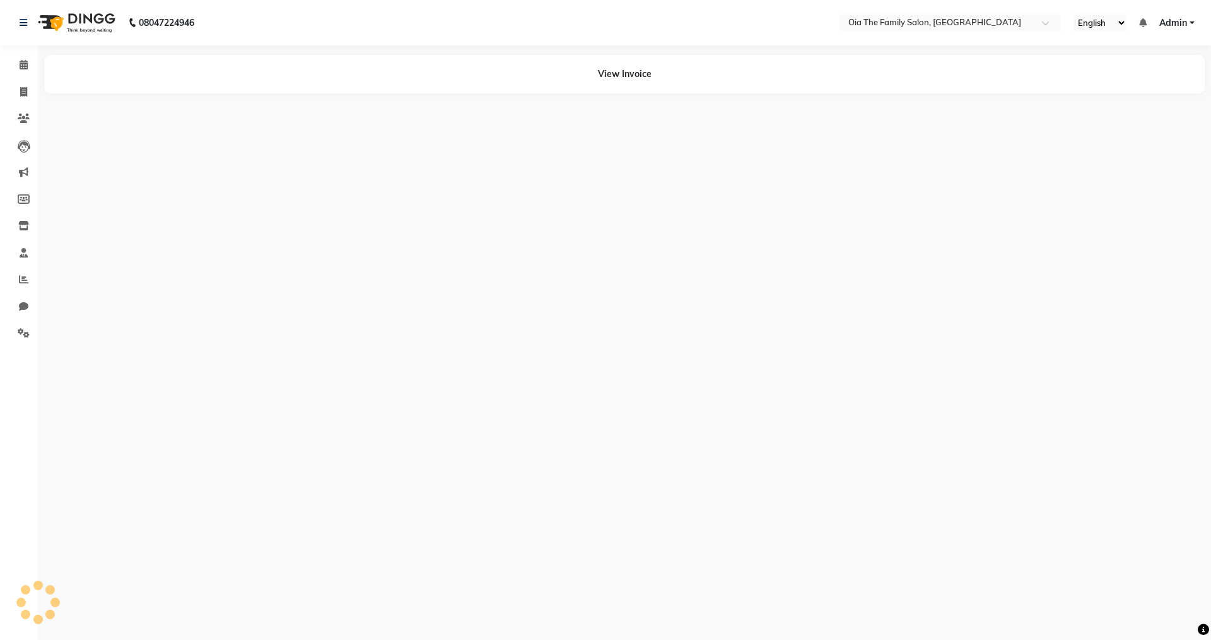
click at [623, 353] on ngb-modal-window "Client Detail Ratnakar 7259499925 Wallet ₹0 Deposit Amount ₹0 Select MARK DONE …" at bounding box center [605, 320] width 1211 height 640
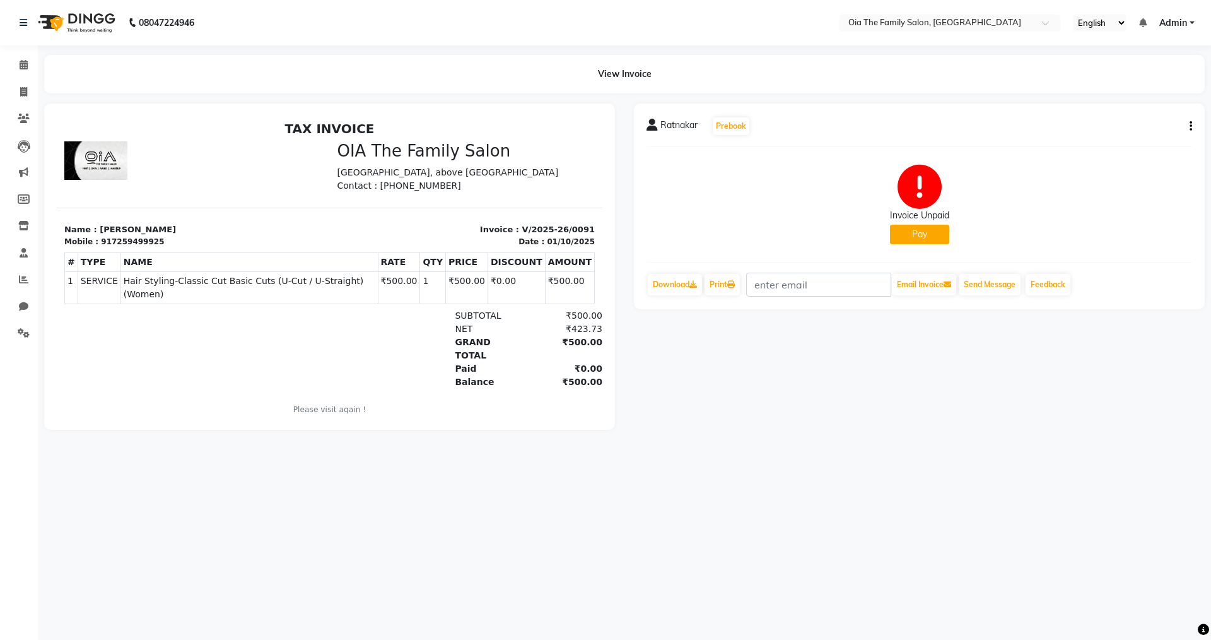
click at [1192, 127] on icon "button" at bounding box center [1191, 126] width 3 height 1
click at [1116, 113] on div "Split Service Amount" at bounding box center [1128, 111] width 86 height 16
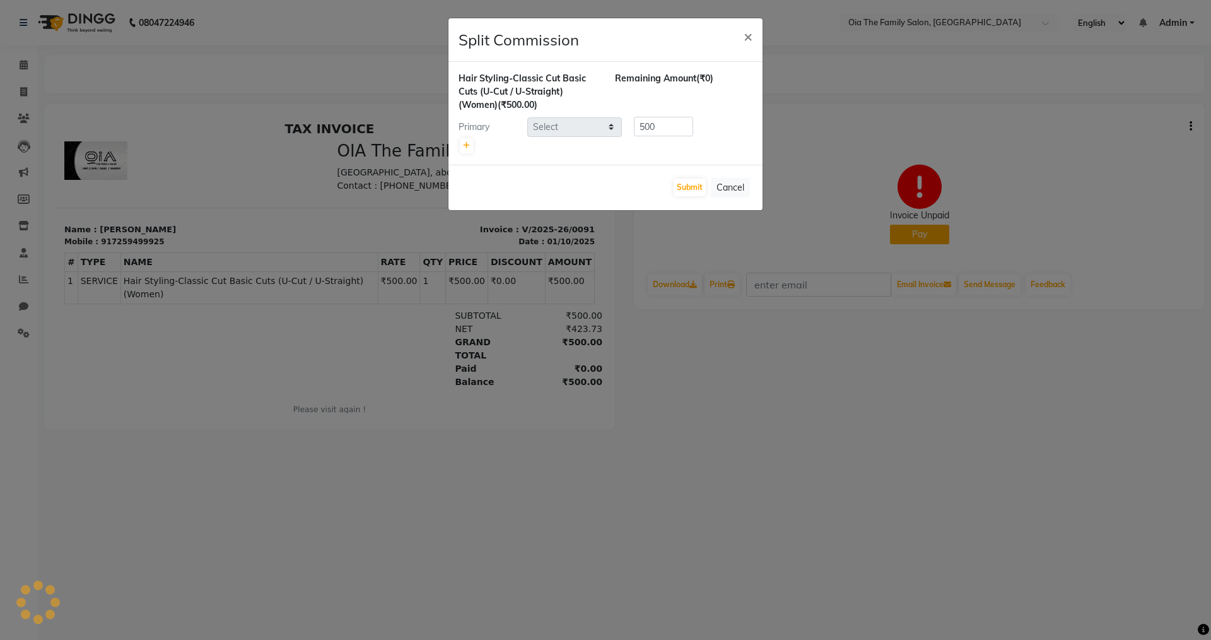
select select "93027"
click at [744, 29] on span "×" at bounding box center [748, 35] width 9 height 19
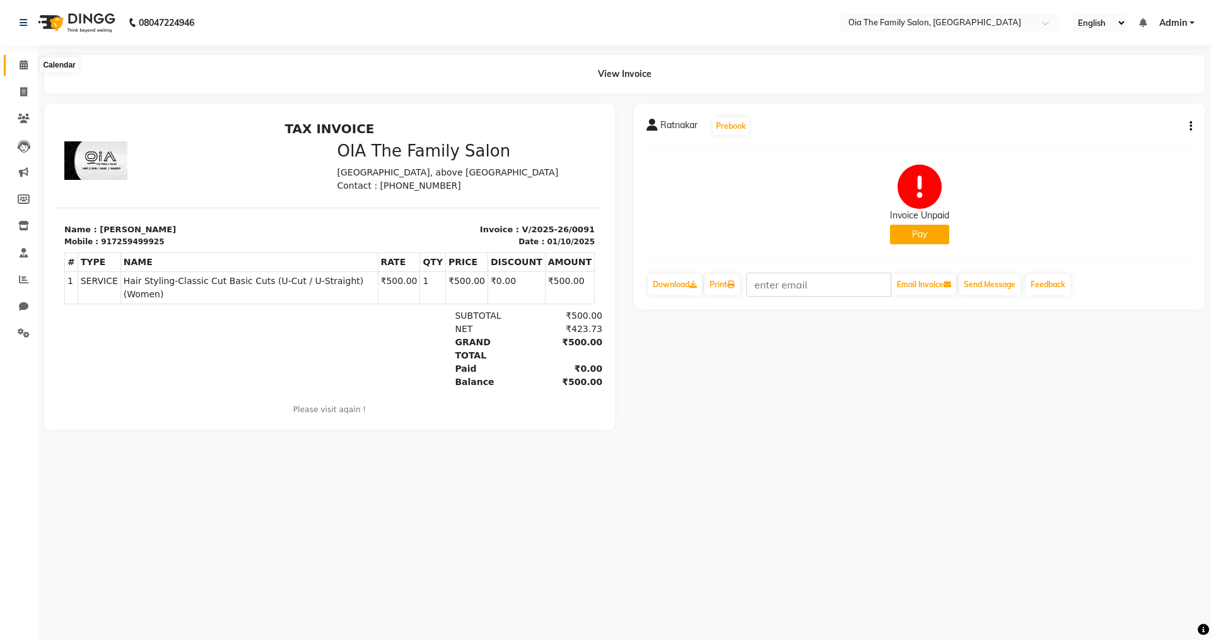
click at [24, 64] on icon at bounding box center [24, 64] width 8 height 9
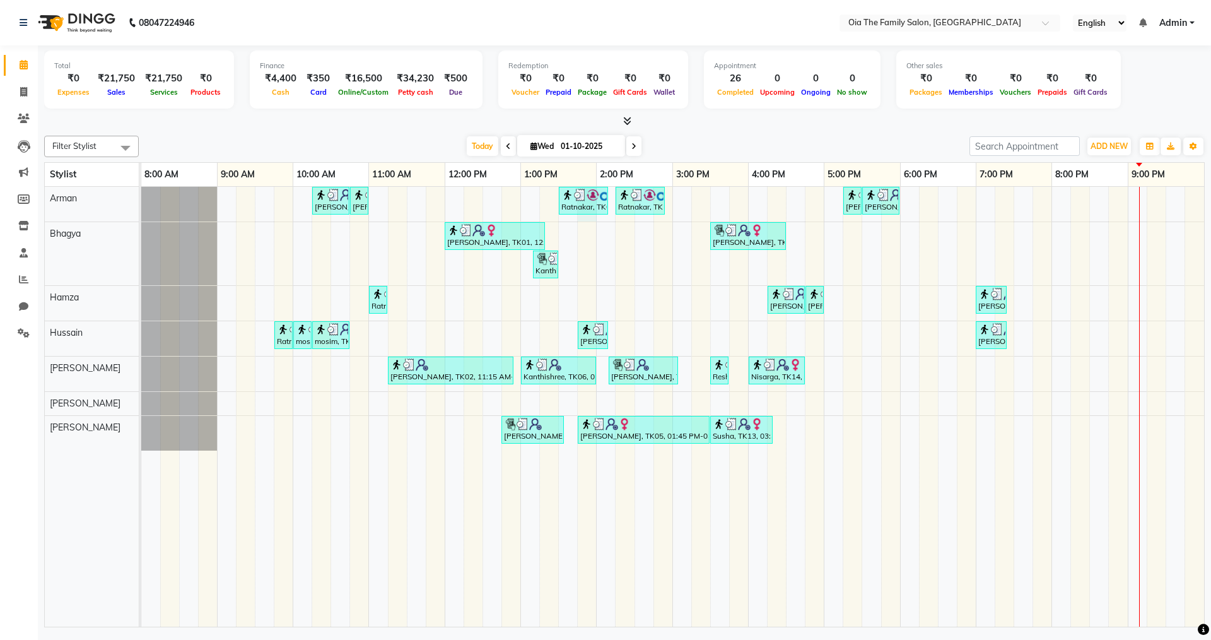
click at [587, 214] on div "Ratnakar, TK03, 01:30 PM-02:10 PM, Hair Styling-Classic Cut Basic Cuts (U-Cut /…" at bounding box center [584, 201] width 50 height 28
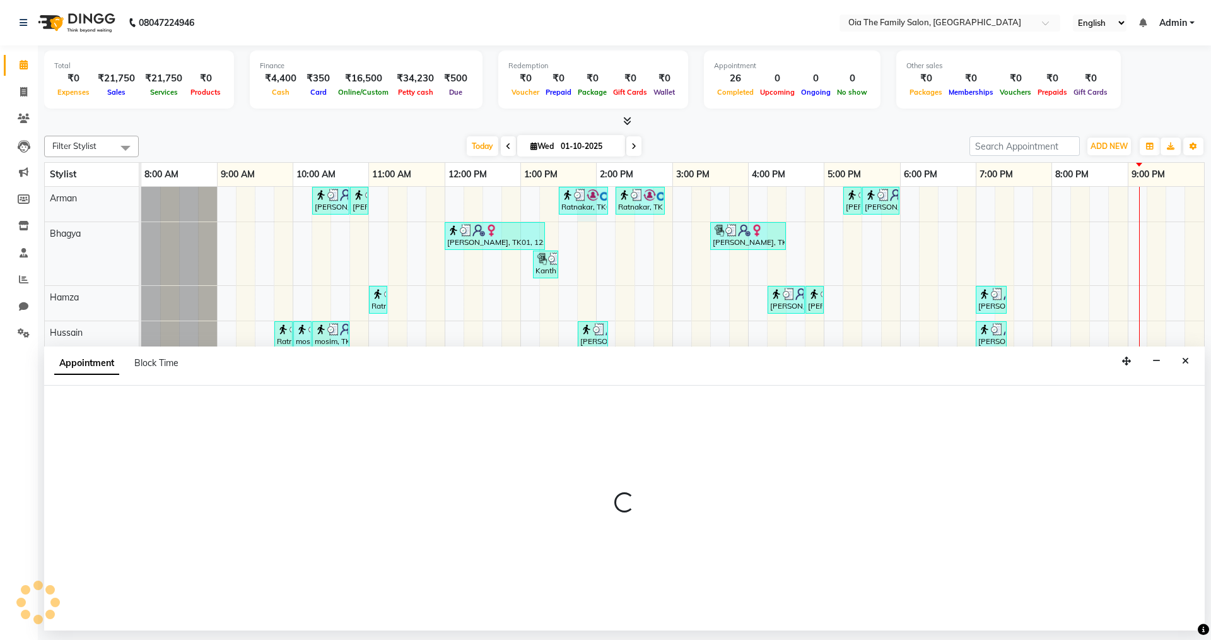
select select "93027"
select select "825"
select select "tentative"
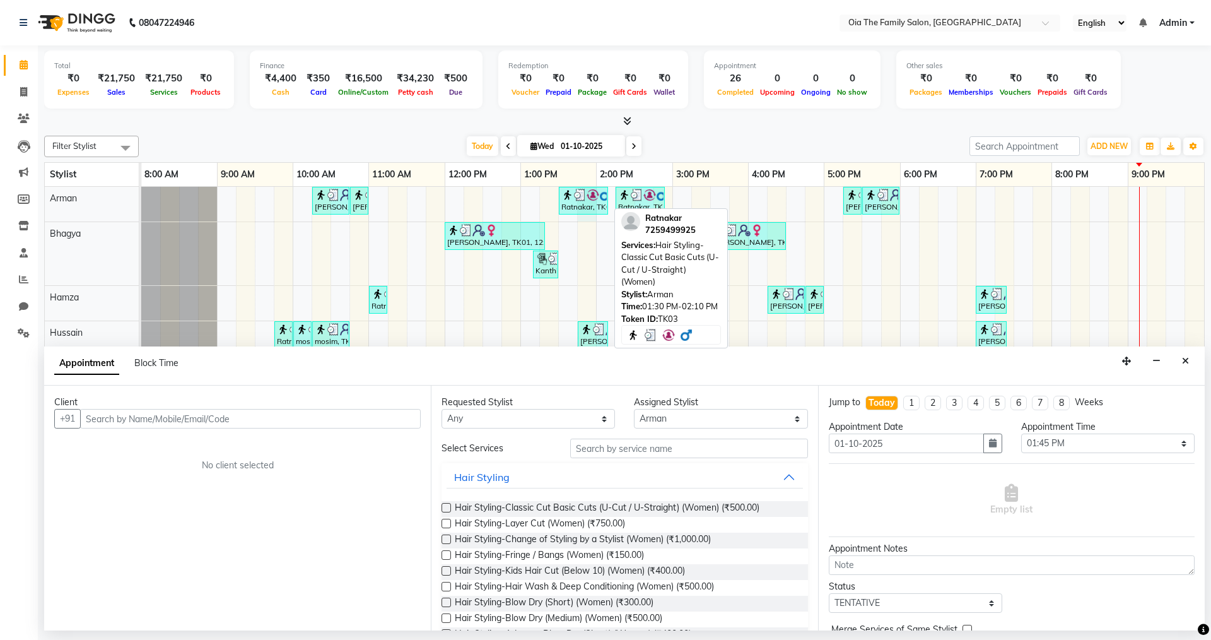
click at [585, 204] on div "Ratnakar, TK03, 01:30 PM-02:10 PM, Hair Styling-Classic Cut Basic Cuts (U-Cut /…" at bounding box center [583, 201] width 47 height 24
select select "3"
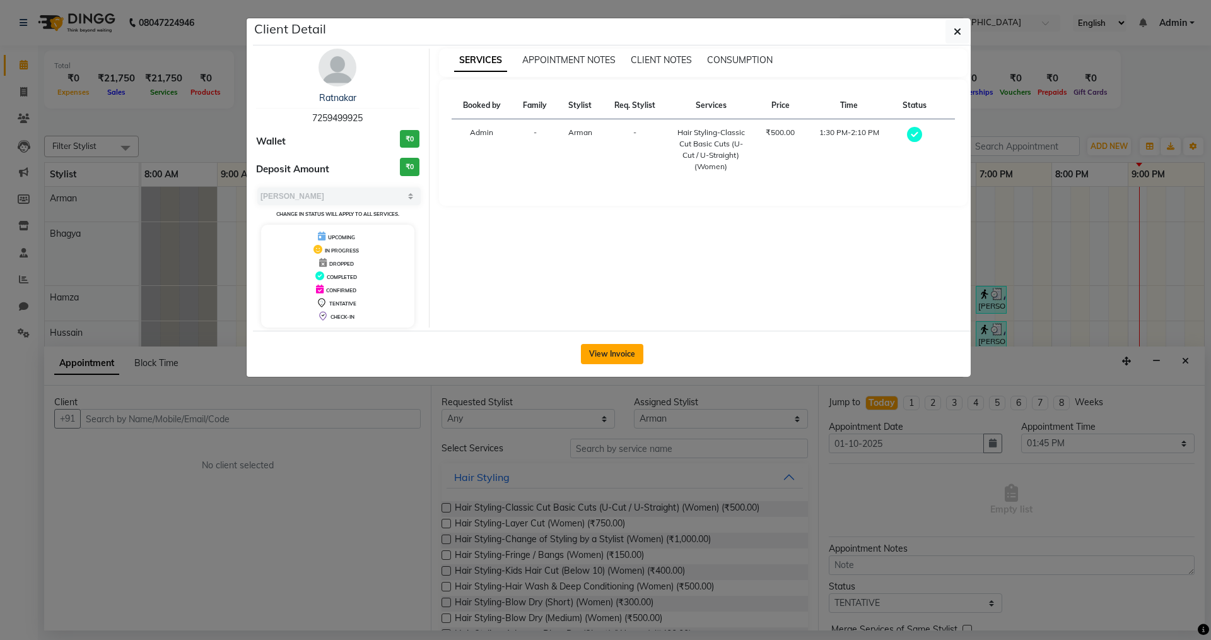
click at [585, 354] on button "View Invoice" at bounding box center [612, 354] width 62 height 20
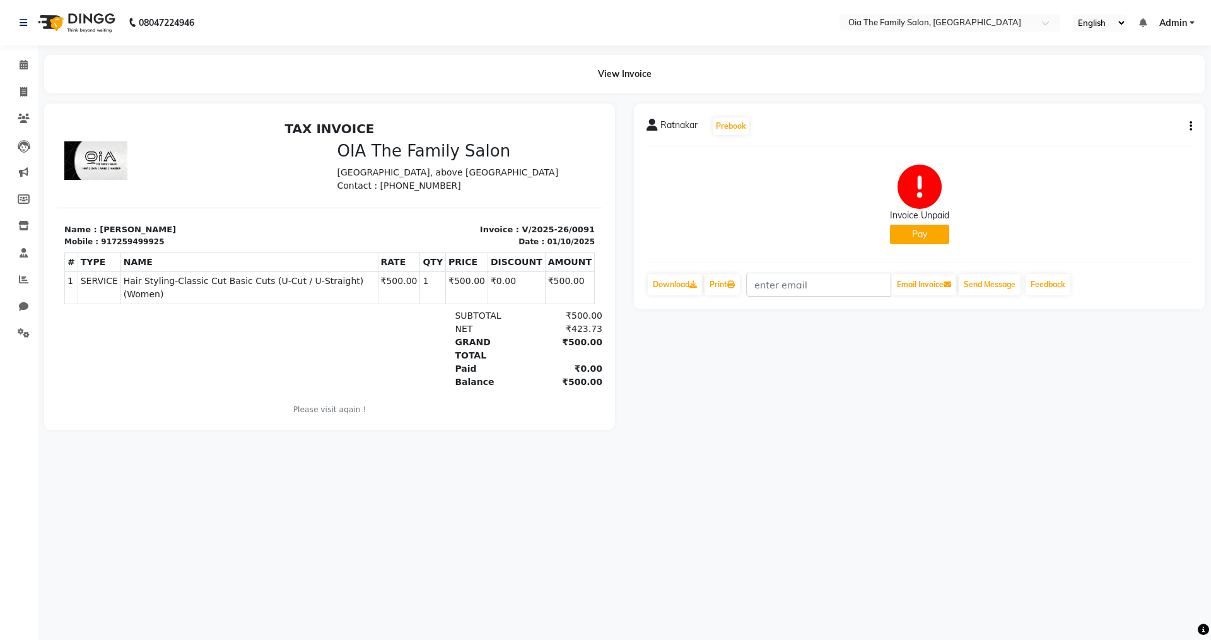
click at [919, 242] on button "Pay" at bounding box center [919, 235] width 59 height 20
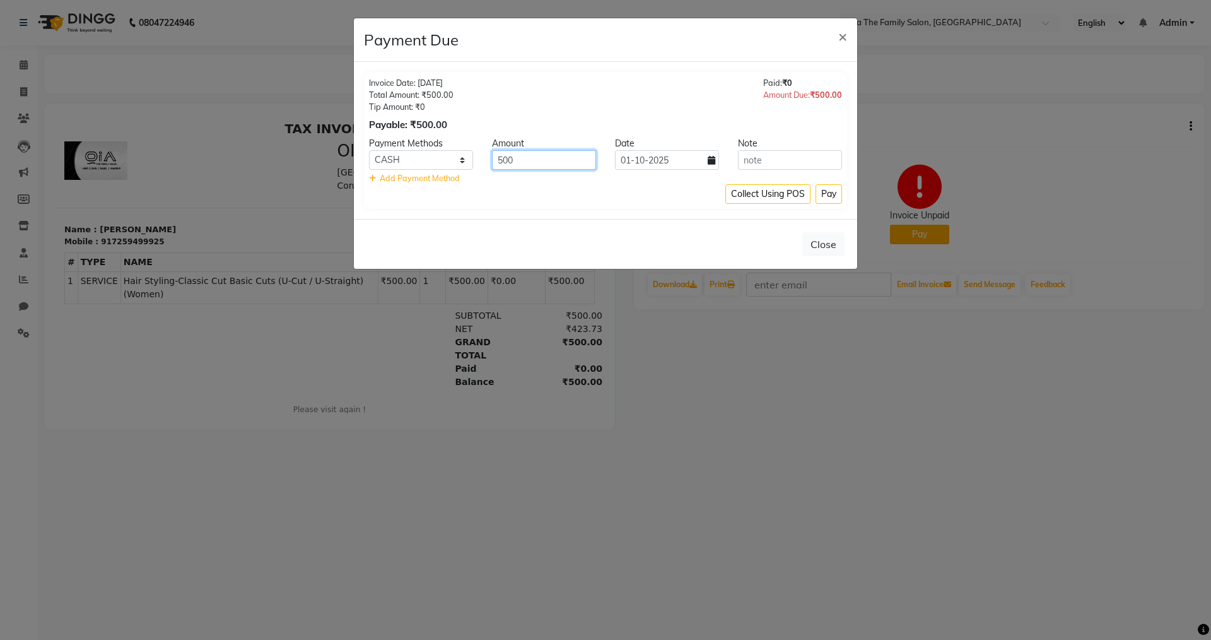
click at [536, 160] on input "500" at bounding box center [544, 160] width 104 height 20
type input "5"
click at [833, 247] on button "Close" at bounding box center [823, 244] width 42 height 24
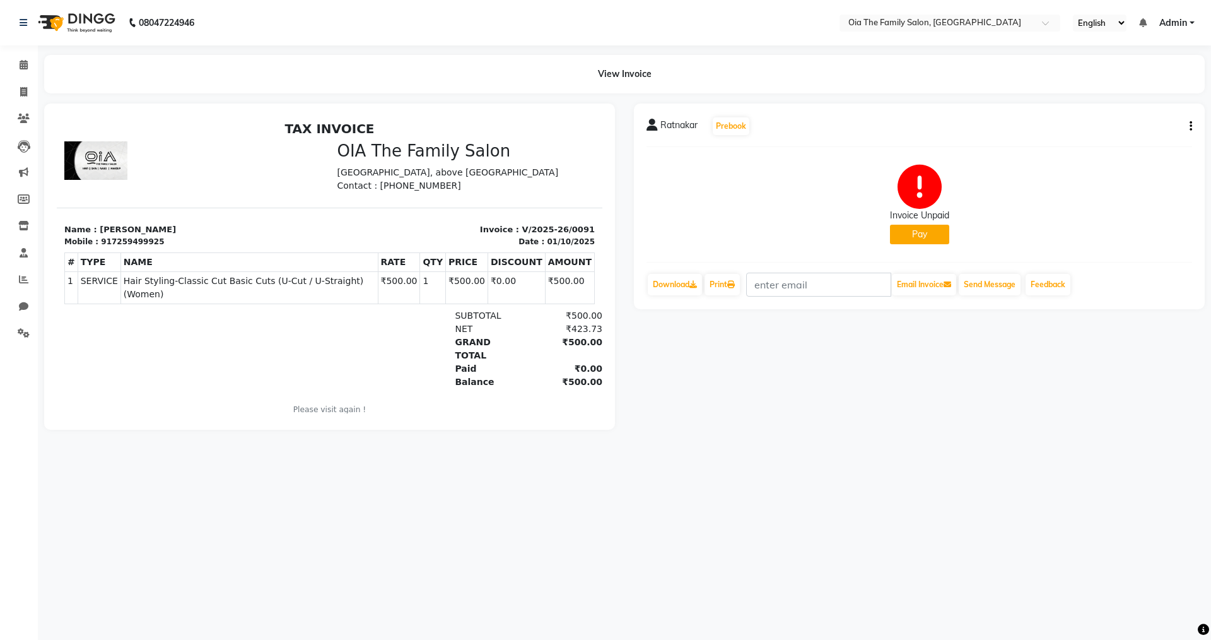
click at [1195, 127] on div "Ratnakar Prebook Invoice Unpaid Pay Download Print Email Invoice Send Message F…" at bounding box center [919, 206] width 571 height 206
click at [1191, 127] on icon "button" at bounding box center [1191, 126] width 3 height 1
click at [18, 61] on span at bounding box center [24, 65] width 22 height 15
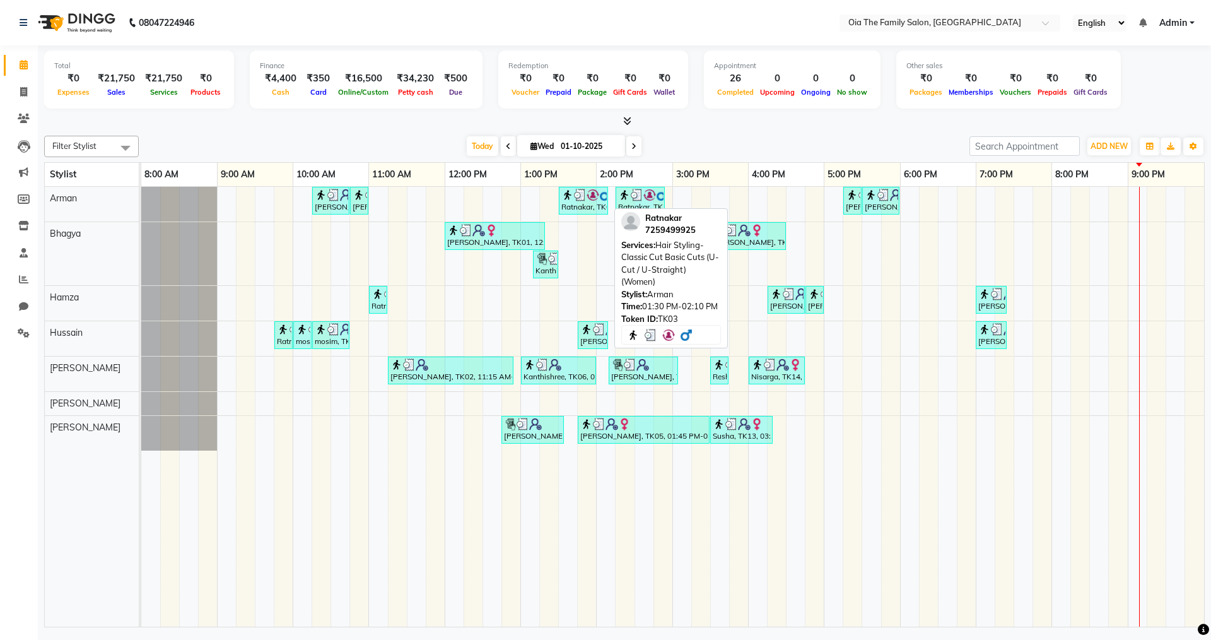
click at [582, 210] on div "Ratnakar, TK03, 01:30 PM-02:10 PM, Hair Styling-Classic Cut Basic Cuts (U-Cut /…" at bounding box center [583, 201] width 47 height 24
select select "3"
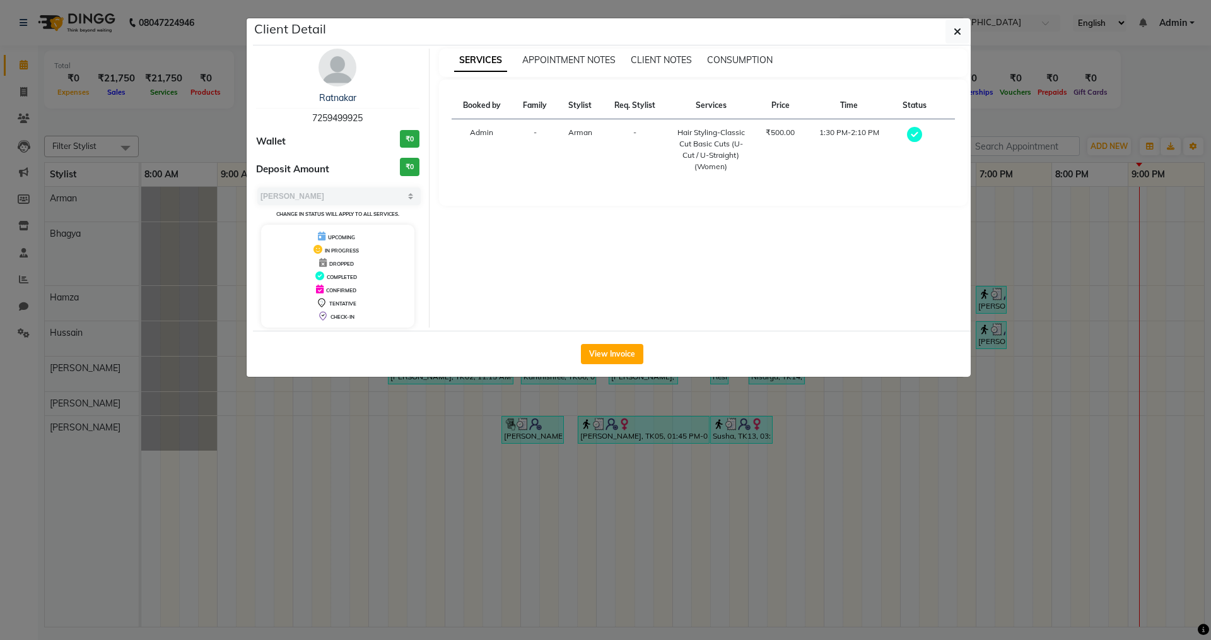
click at [348, 239] on span "UPCOMING" at bounding box center [341, 237] width 27 height 6
drag, startPoint x: 349, startPoint y: 229, endPoint x: 368, endPoint y: 221, distance: 21.2
click at [349, 230] on div "UPCOMING" at bounding box center [337, 236] width 143 height 13
click at [408, 145] on h3 "₹0" at bounding box center [410, 139] width 20 height 18
click at [922, 130] on icon at bounding box center [914, 134] width 15 height 15
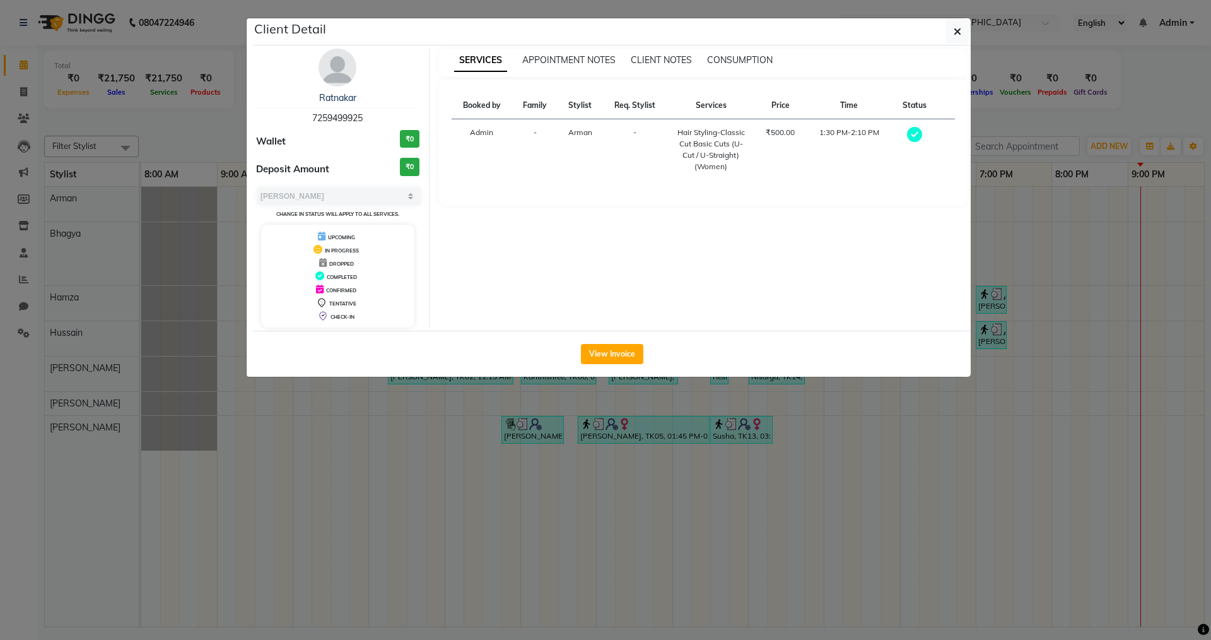
click at [919, 131] on icon at bounding box center [914, 134] width 15 height 15
click at [286, 166] on span "Deposit Amount" at bounding box center [292, 169] width 73 height 15
click at [307, 172] on span "Deposit Amount" at bounding box center [292, 169] width 73 height 15
click at [317, 172] on span "Deposit Amount" at bounding box center [292, 169] width 73 height 15
click at [320, 172] on span "Deposit Amount" at bounding box center [292, 169] width 73 height 15
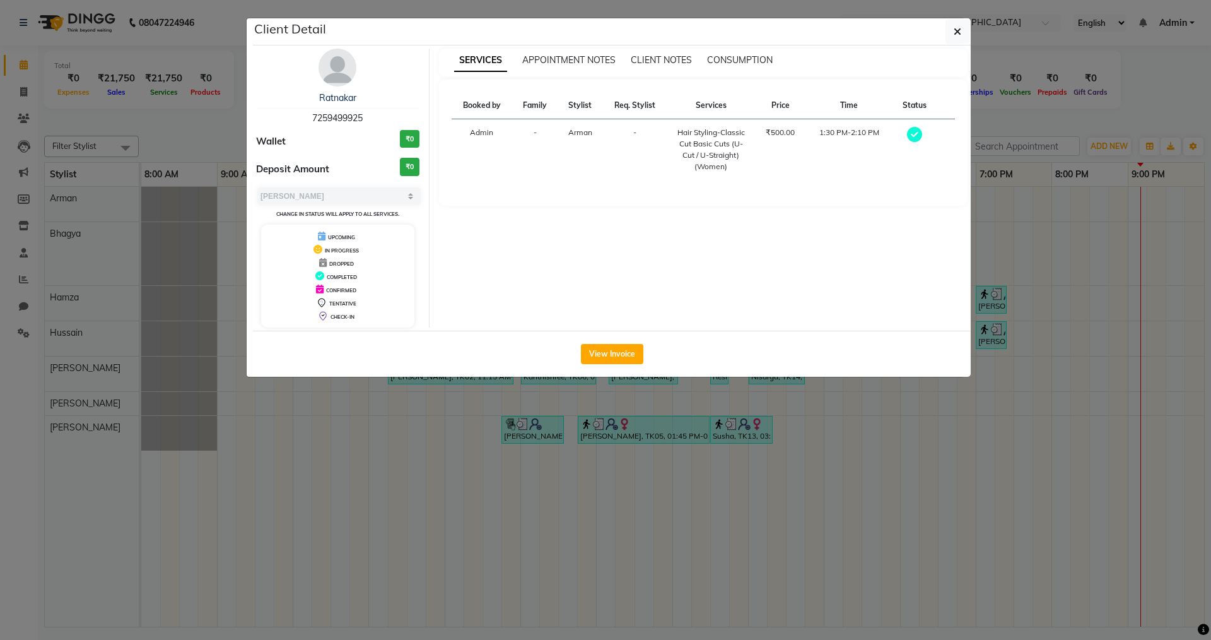
click at [332, 172] on div "Deposit Amount ₹0" at bounding box center [337, 169] width 163 height 23
click at [404, 164] on h3 "₹0" at bounding box center [410, 167] width 20 height 18
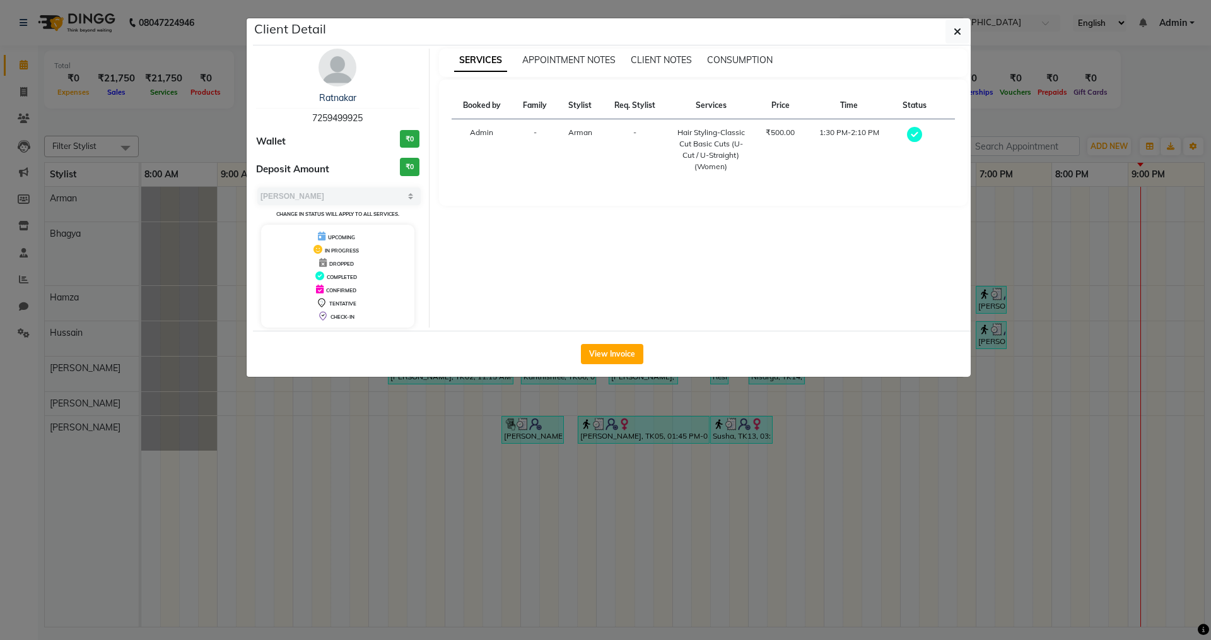
click at [373, 211] on small "Change in status will apply to all services." at bounding box center [337, 214] width 123 height 6
drag, startPoint x: 373, startPoint y: 211, endPoint x: 960, endPoint y: 33, distance: 613.4
click at [960, 33] on icon "button" at bounding box center [958, 31] width 8 height 10
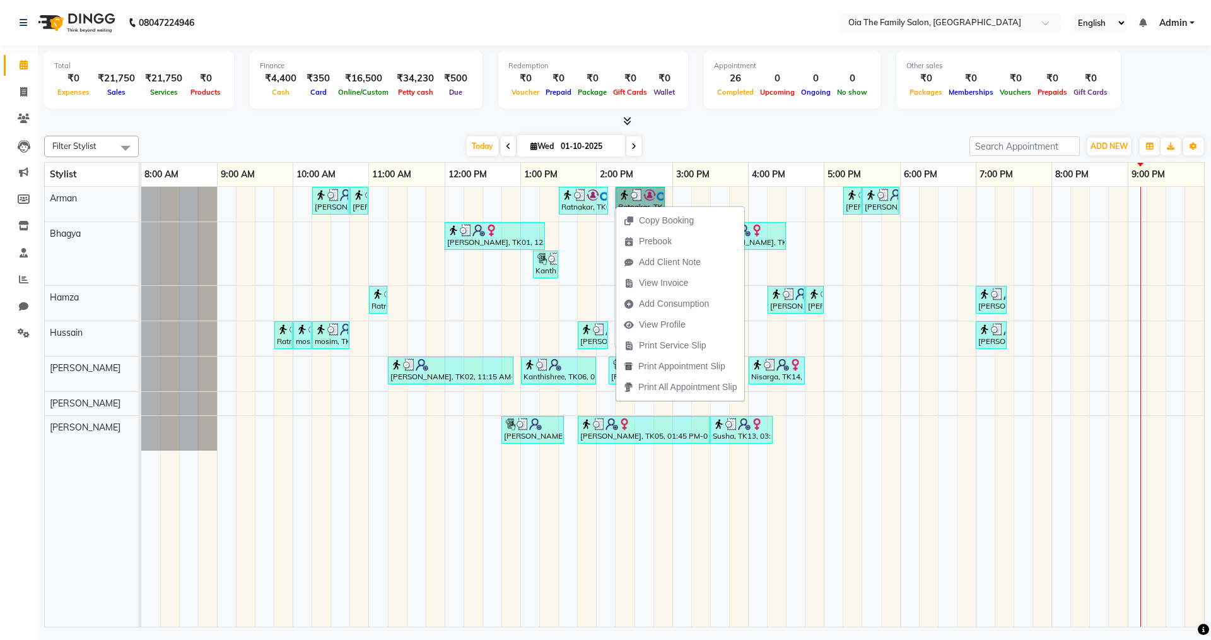
click at [580, 205] on div "Ratnakar, TK03, 01:30 PM-02:10 PM, Hair Styling-Classic Cut Basic Cuts (U-Cut /…" at bounding box center [583, 201] width 47 height 24
select select "3"
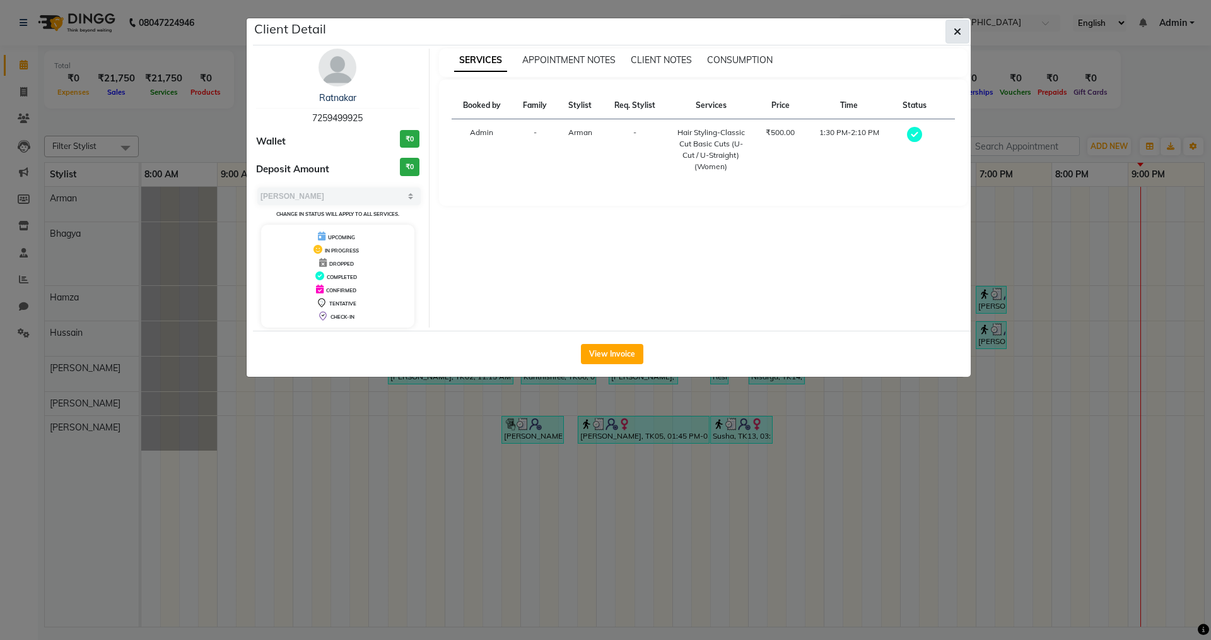
drag, startPoint x: 580, startPoint y: 205, endPoint x: 962, endPoint y: 32, distance: 418.9
click at [962, 32] on button "button" at bounding box center [958, 32] width 24 height 24
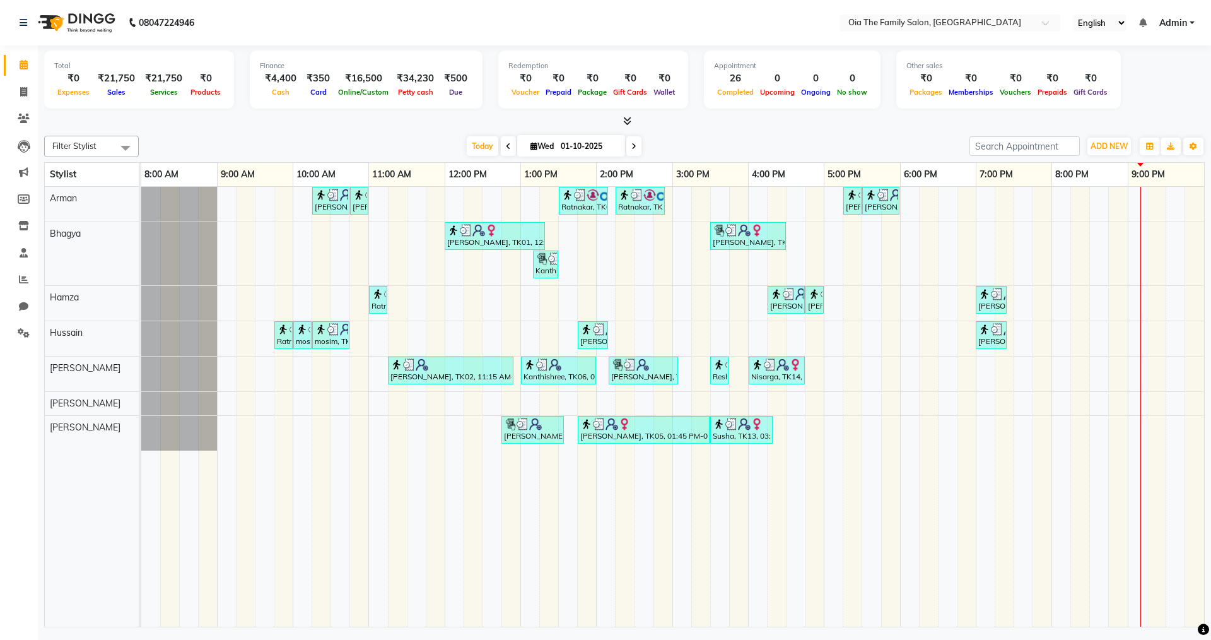
click at [962, 32] on nav "08047224946 Select Location × Oia The Family Salon, Karkala English ENGLISH Esp…" at bounding box center [605, 22] width 1211 height 45
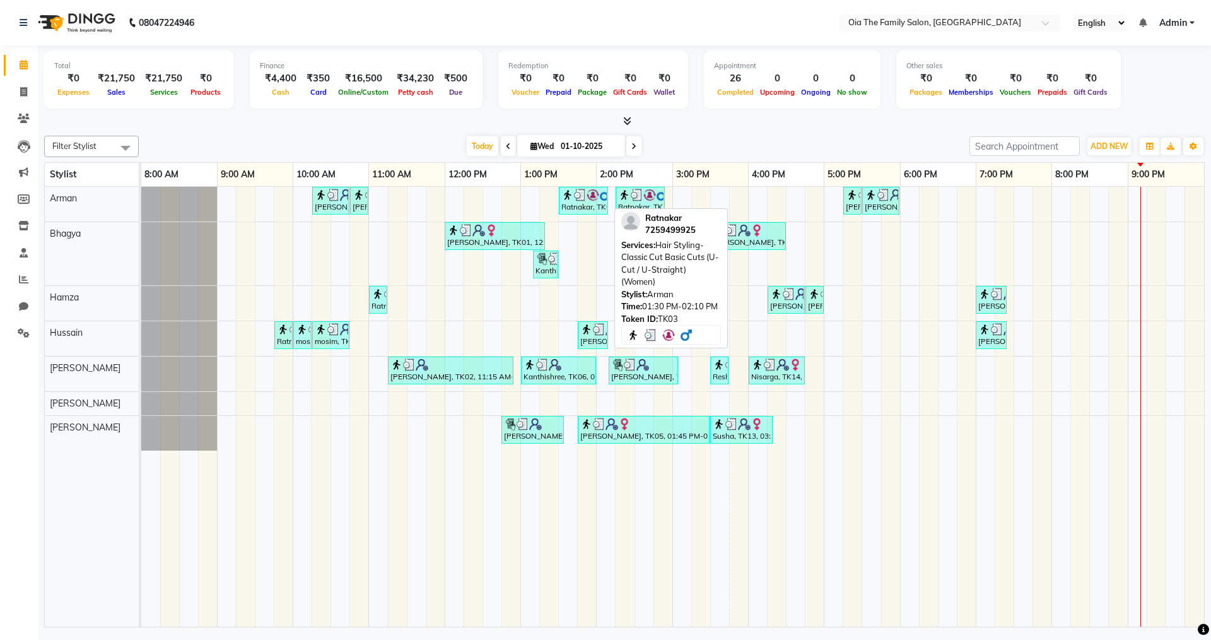
click at [578, 196] on img at bounding box center [580, 195] width 13 height 13
select select "3"
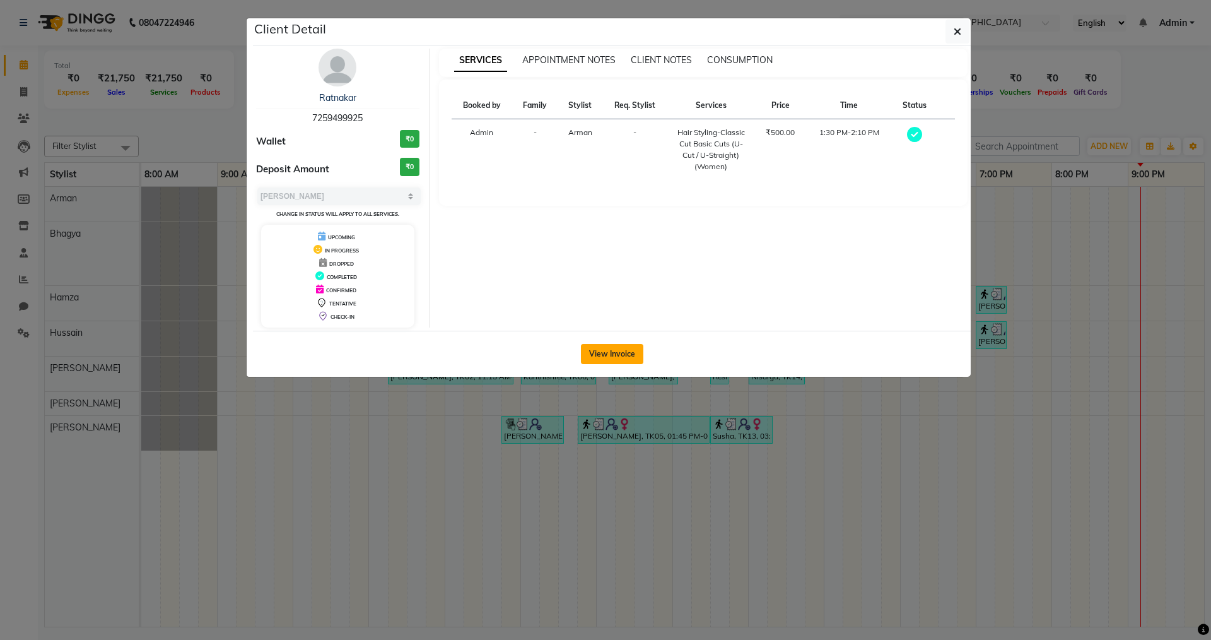
click at [627, 361] on button "View Invoice" at bounding box center [612, 354] width 62 height 20
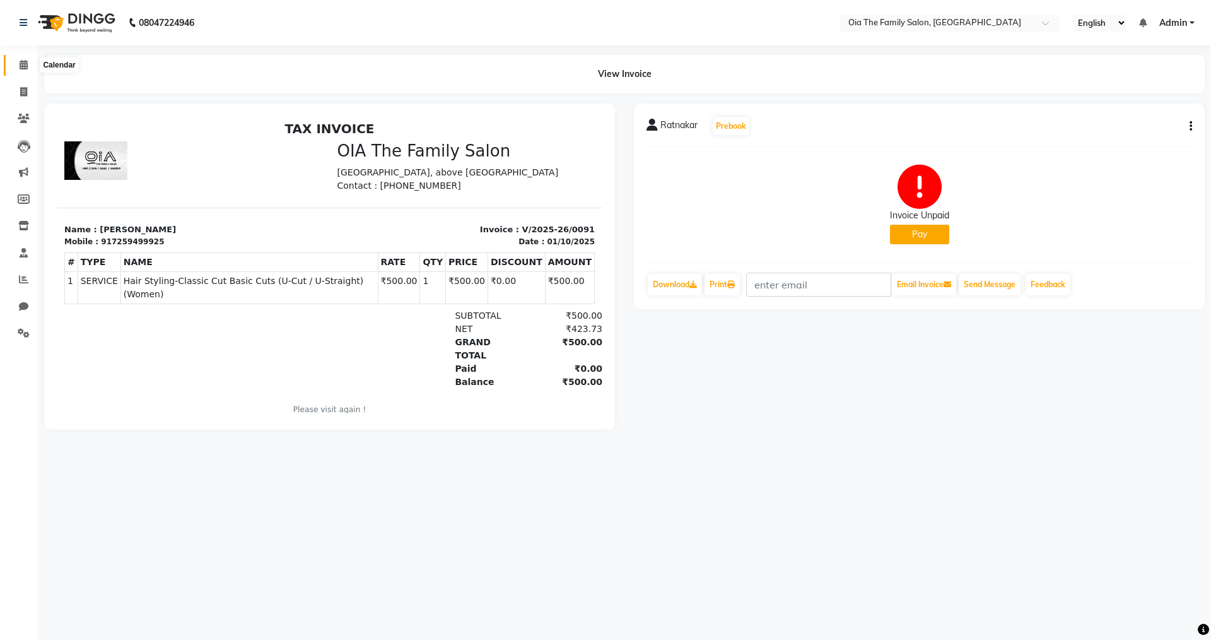
click at [23, 67] on icon at bounding box center [24, 64] width 8 height 9
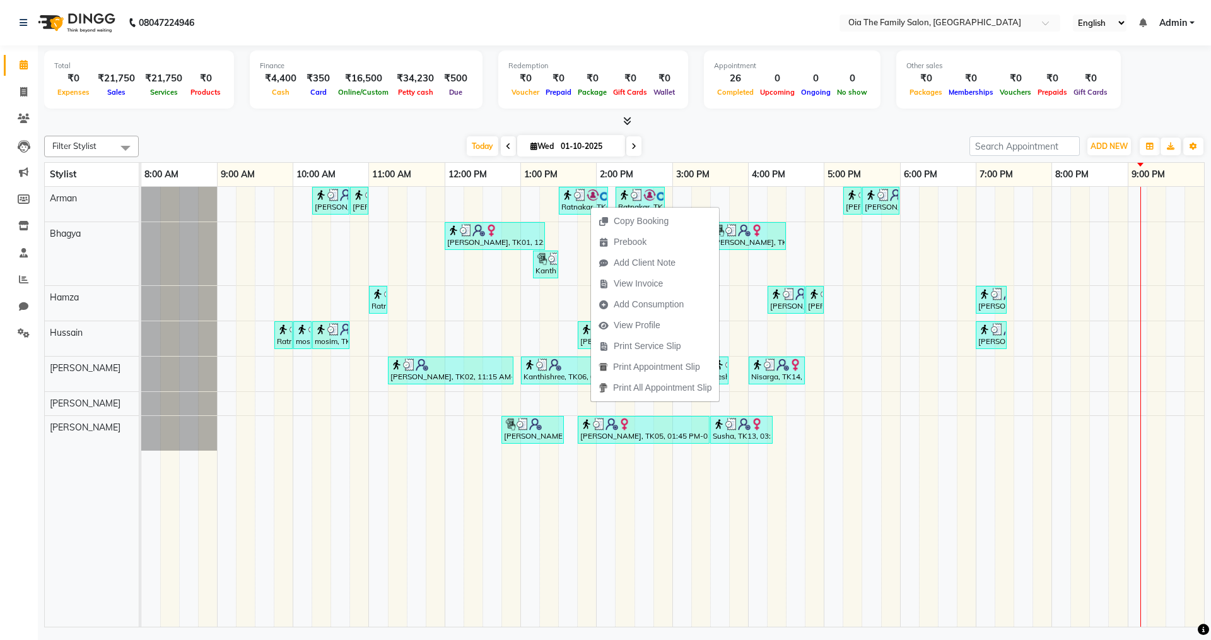
click at [590, 206] on div "Copy Booking Prebook Add Client Note View Invoice Add Consumption View Profile …" at bounding box center [654, 304] width 129 height 196
click at [577, 199] on img at bounding box center [580, 195] width 13 height 13
select select "3"
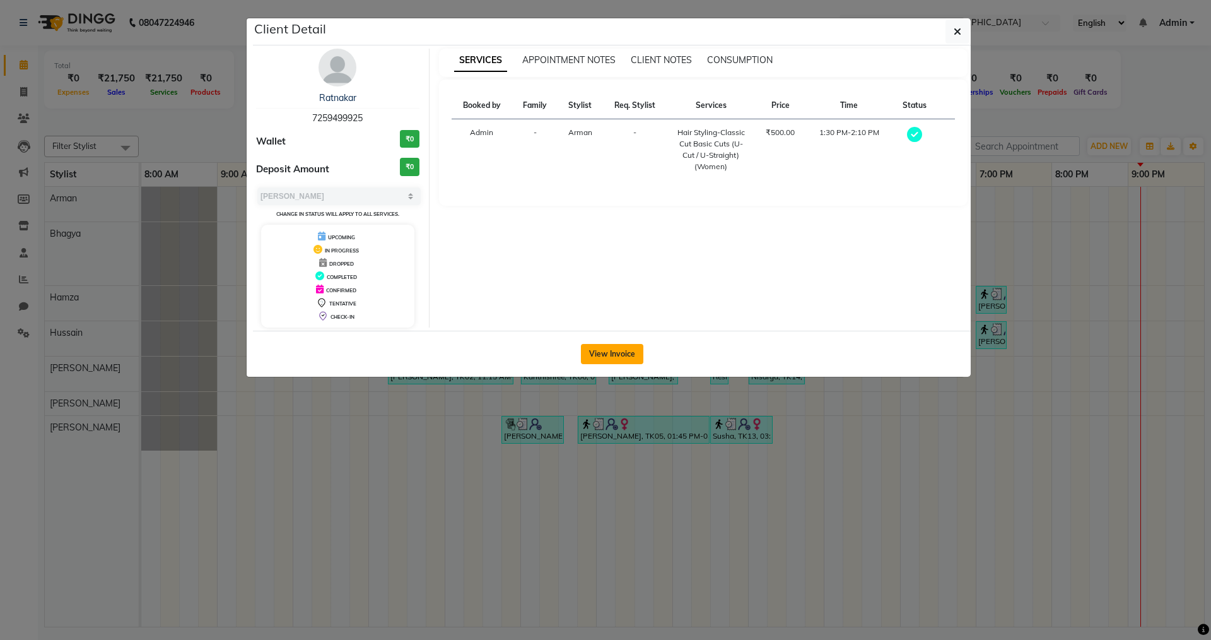
click at [594, 348] on button "View Invoice" at bounding box center [612, 354] width 62 height 20
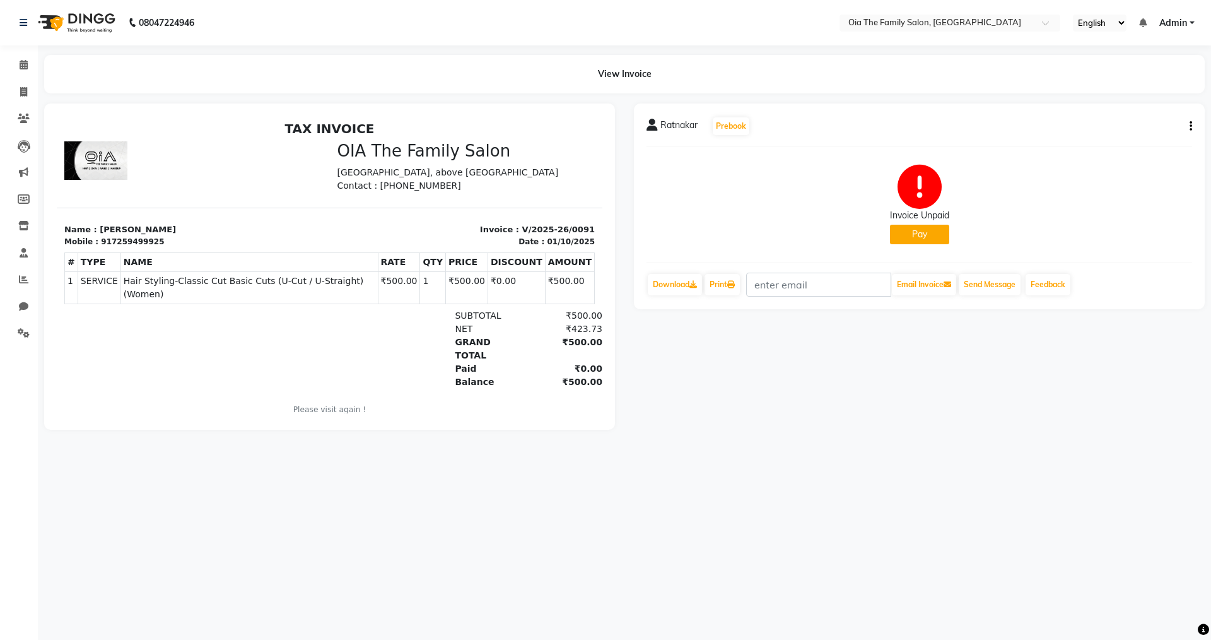
click at [1190, 127] on icon "button" at bounding box center [1191, 126] width 3 height 1
click at [824, 128] on div "Ratnakar Prebook" at bounding box center [920, 126] width 546 height 20
click at [760, 144] on div "Ratnakar Prebook Invoice Unpaid Pay Download Print Email Invoice Send Message F…" at bounding box center [919, 206] width 571 height 206
click at [24, 61] on icon at bounding box center [24, 64] width 8 height 9
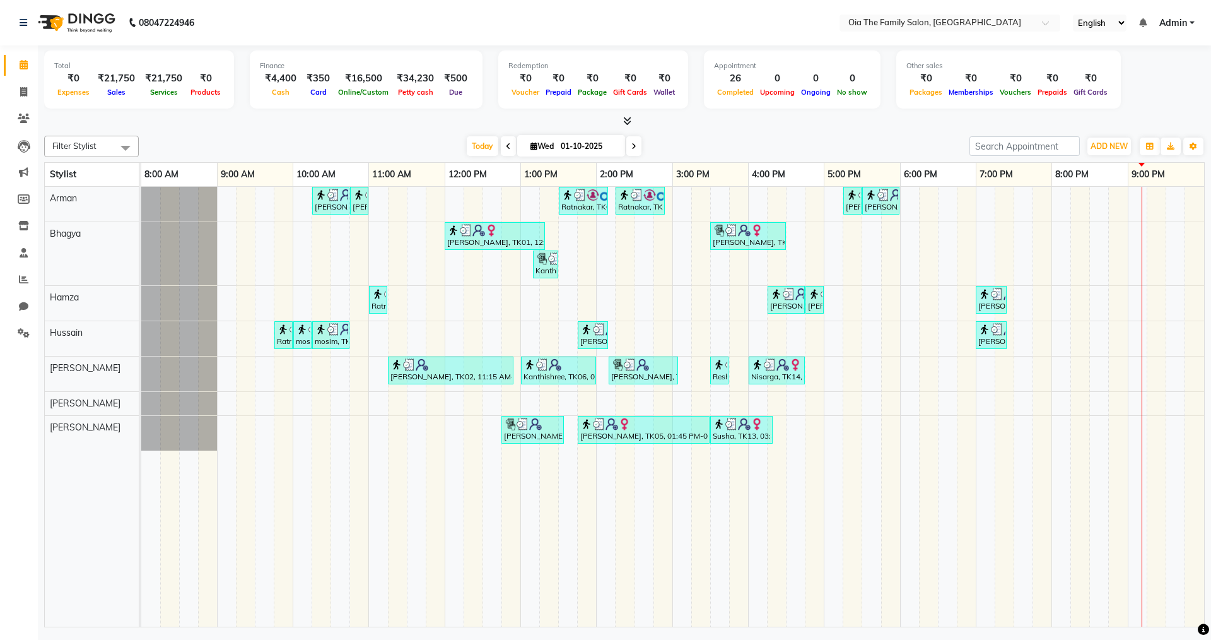
drag, startPoint x: 344, startPoint y: 147, endPoint x: 339, endPoint y: 157, distance: 11.3
